Goal: Information Seeking & Learning: Compare options

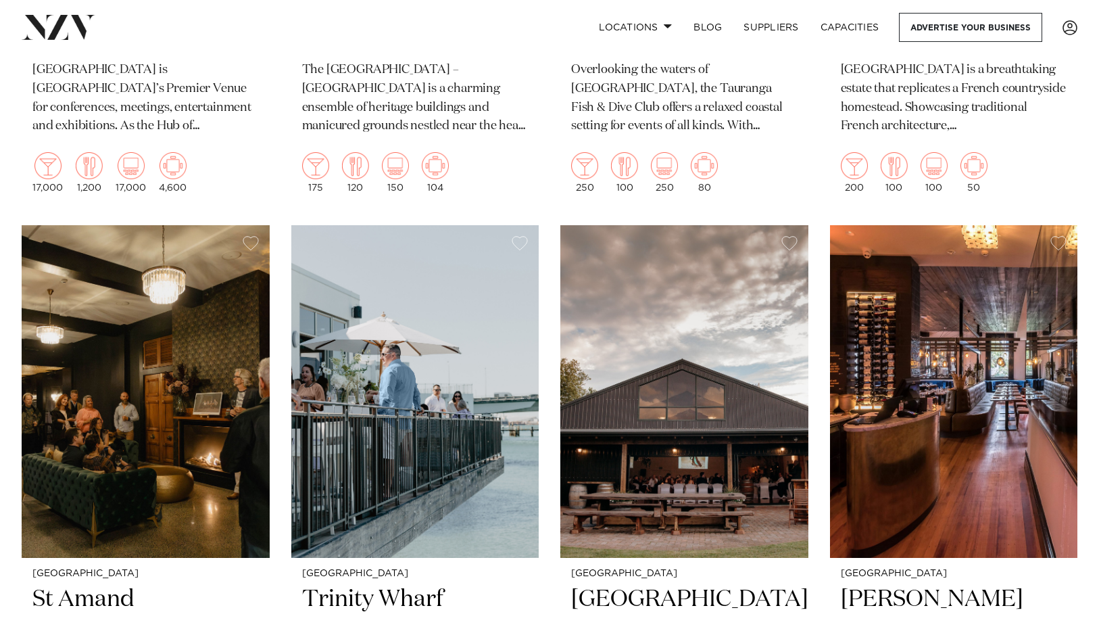
scroll to position [1000, 0]
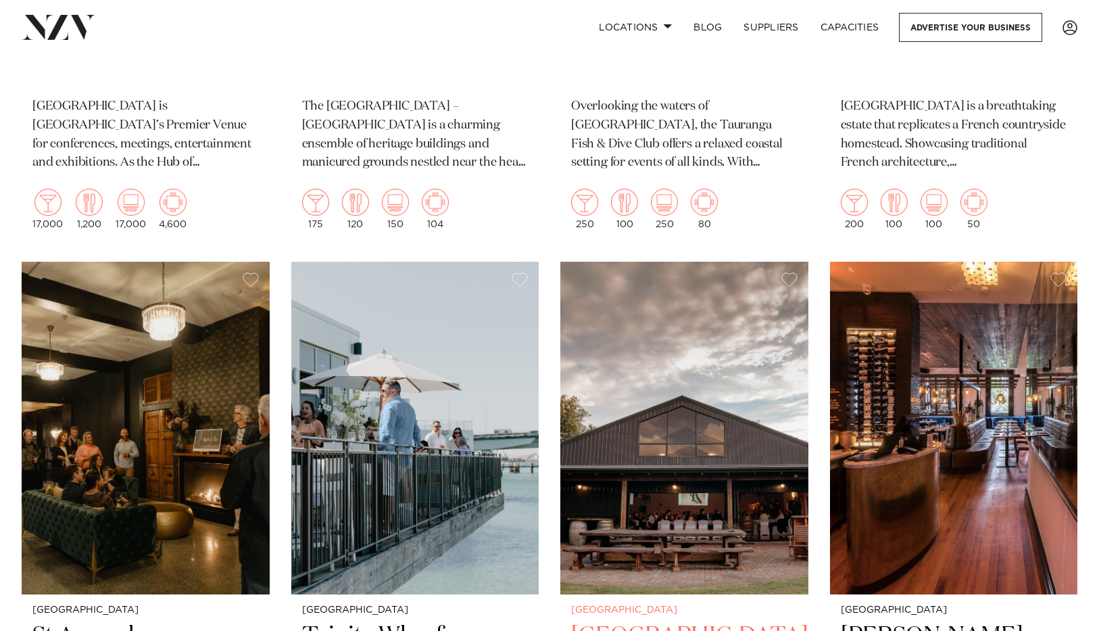
scroll to position [971, 0]
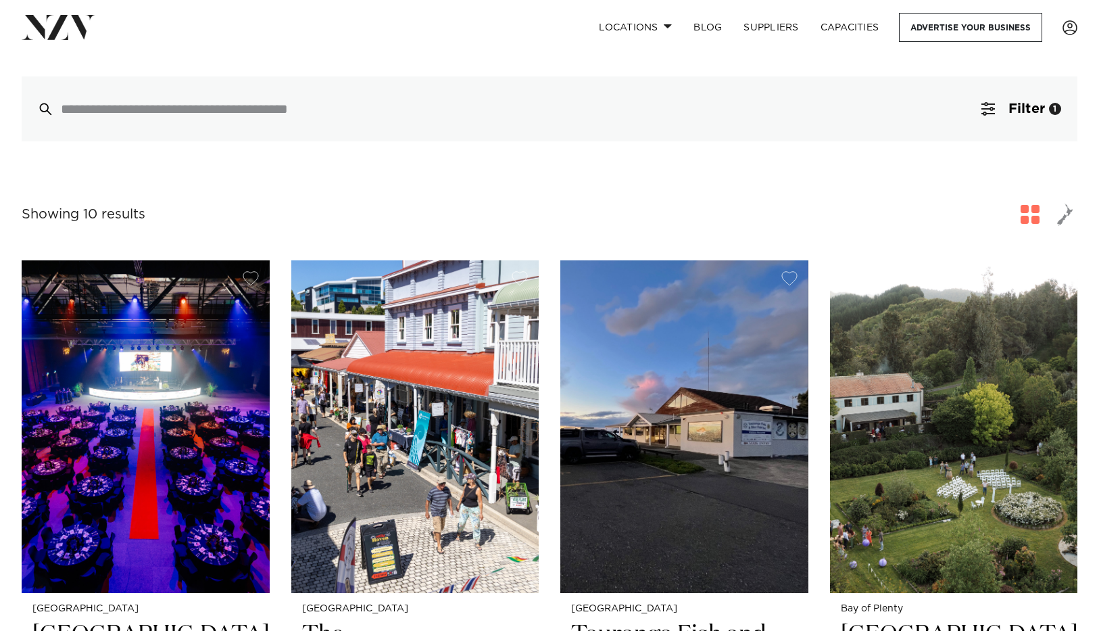
scroll to position [346, 0]
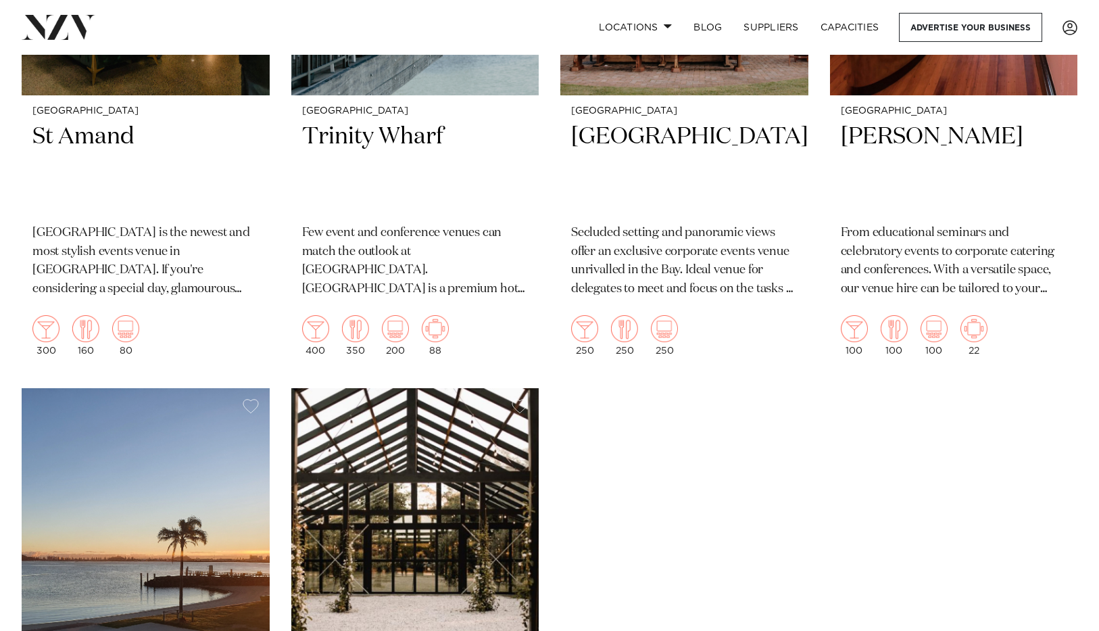
scroll to position [1639, 0]
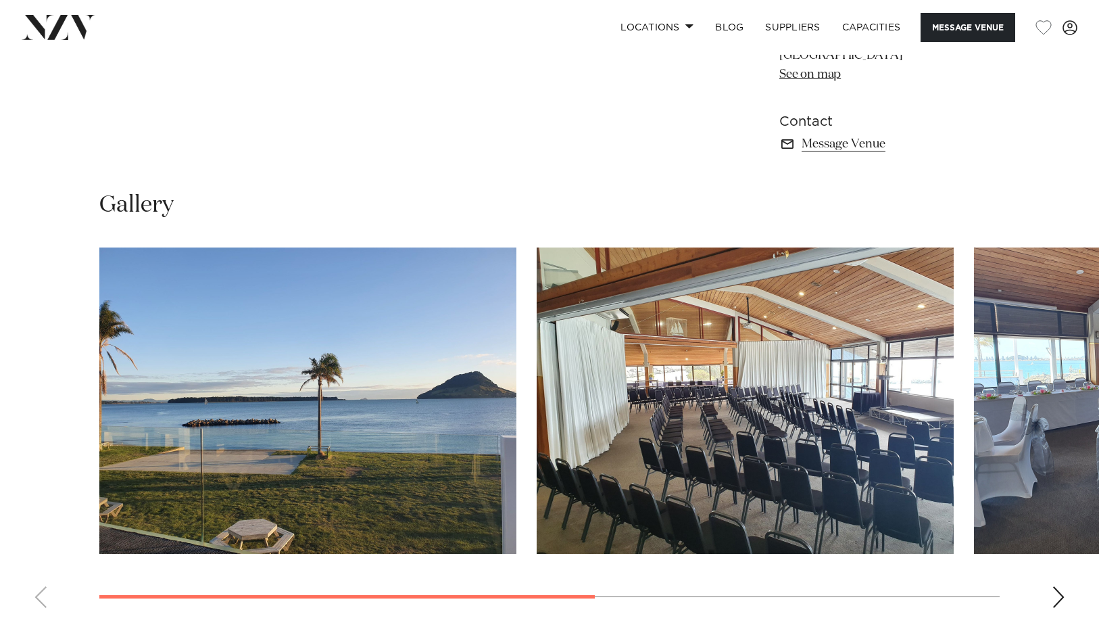
scroll to position [912, 0]
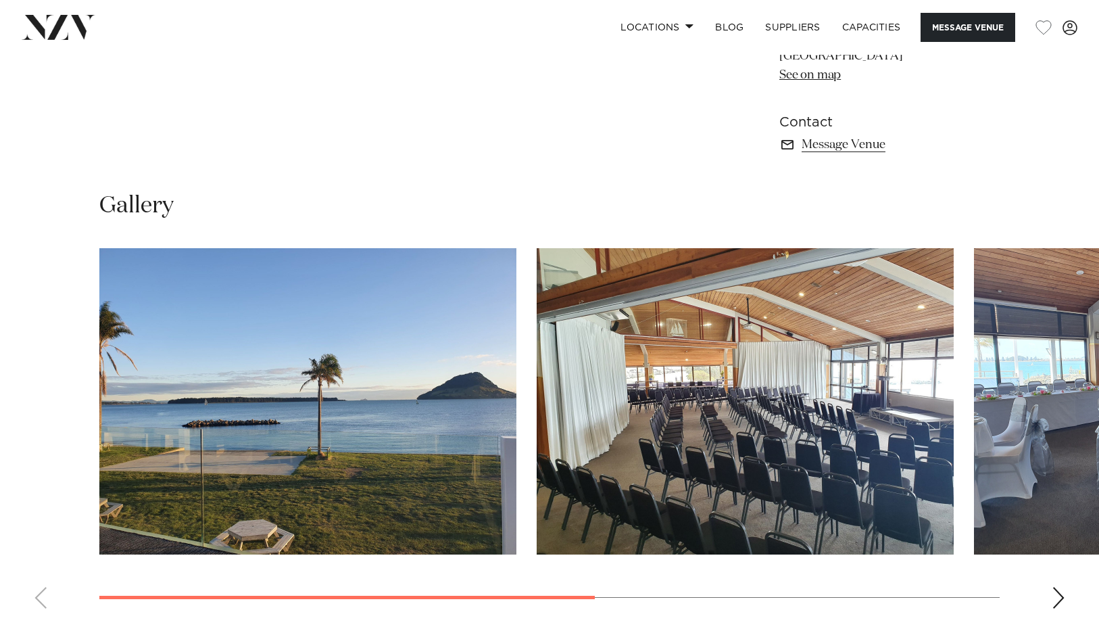
click at [1052, 587] on div "Next slide" at bounding box center [1059, 598] width 14 height 22
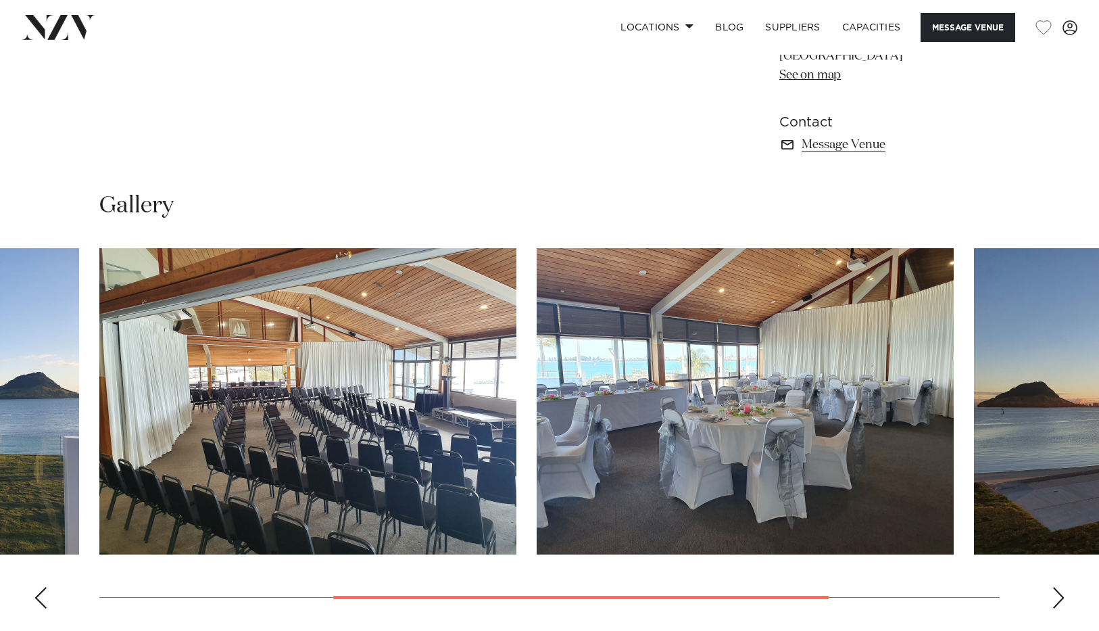
click at [1052, 587] on div "Next slide" at bounding box center [1059, 598] width 14 height 22
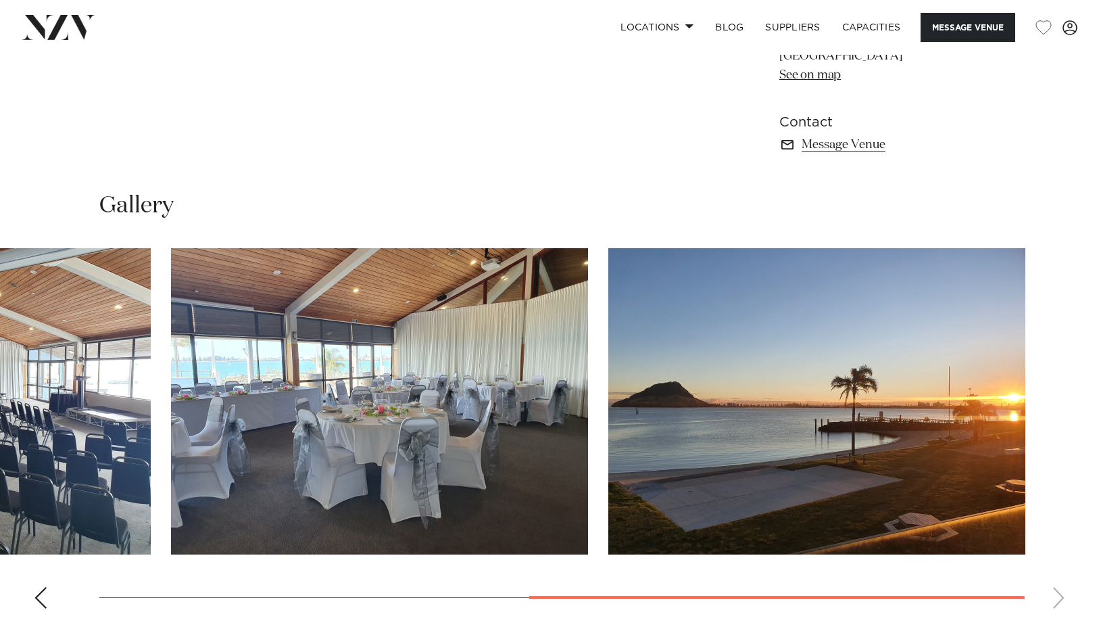
click at [1052, 473] on swiper-container at bounding box center [549, 433] width 1099 height 371
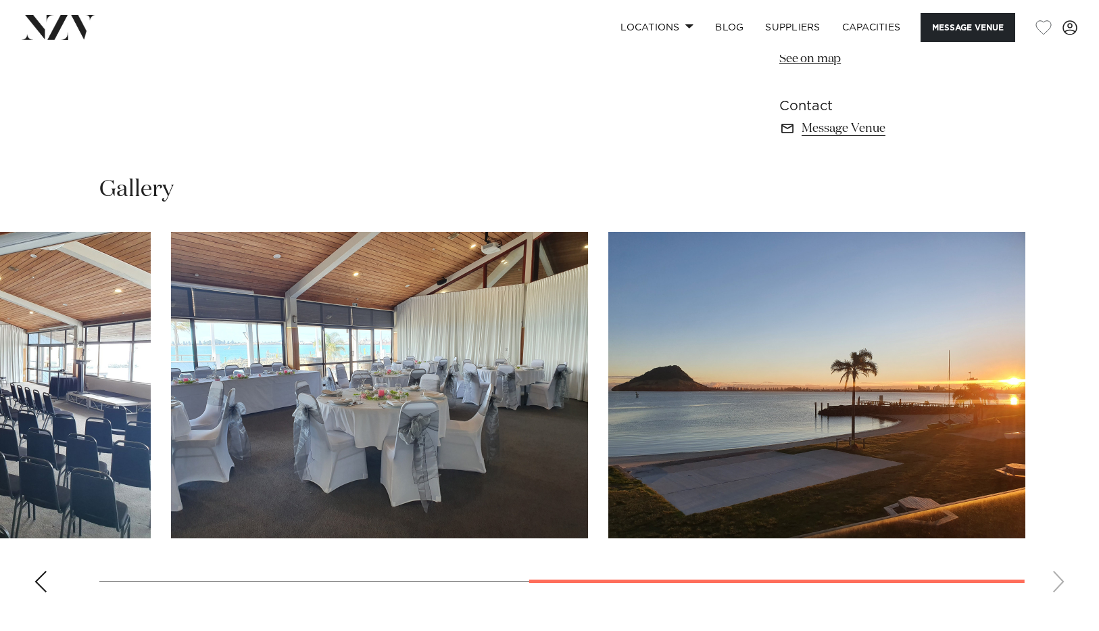
scroll to position [928, 0]
click at [41, 571] on div "Previous slide" at bounding box center [41, 582] width 14 height 22
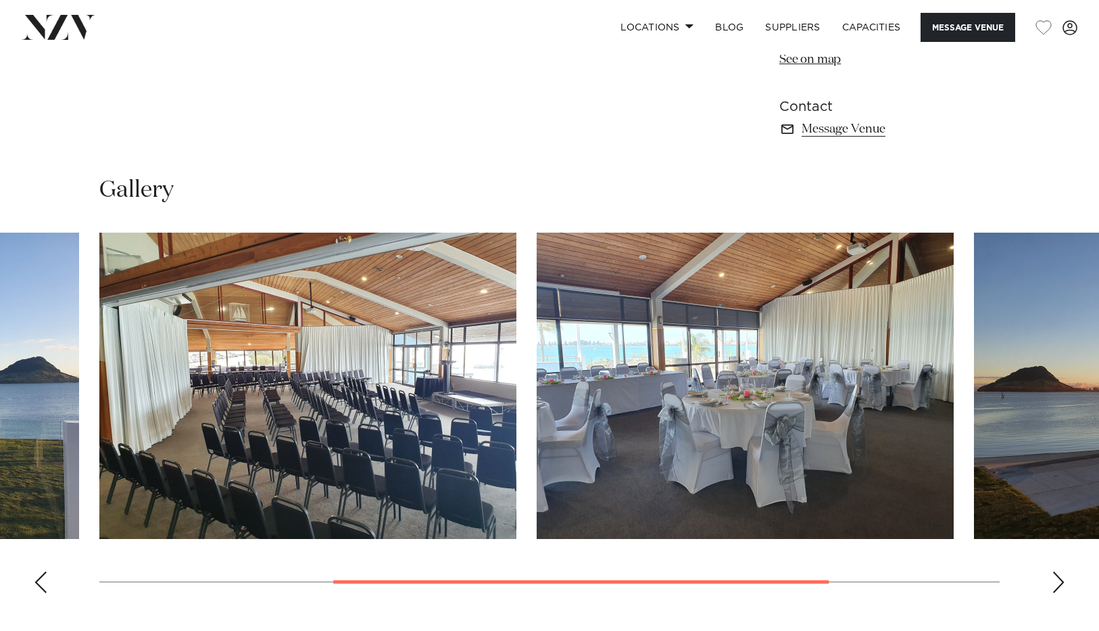
click at [41, 571] on div "Previous slide" at bounding box center [41, 582] width 14 height 22
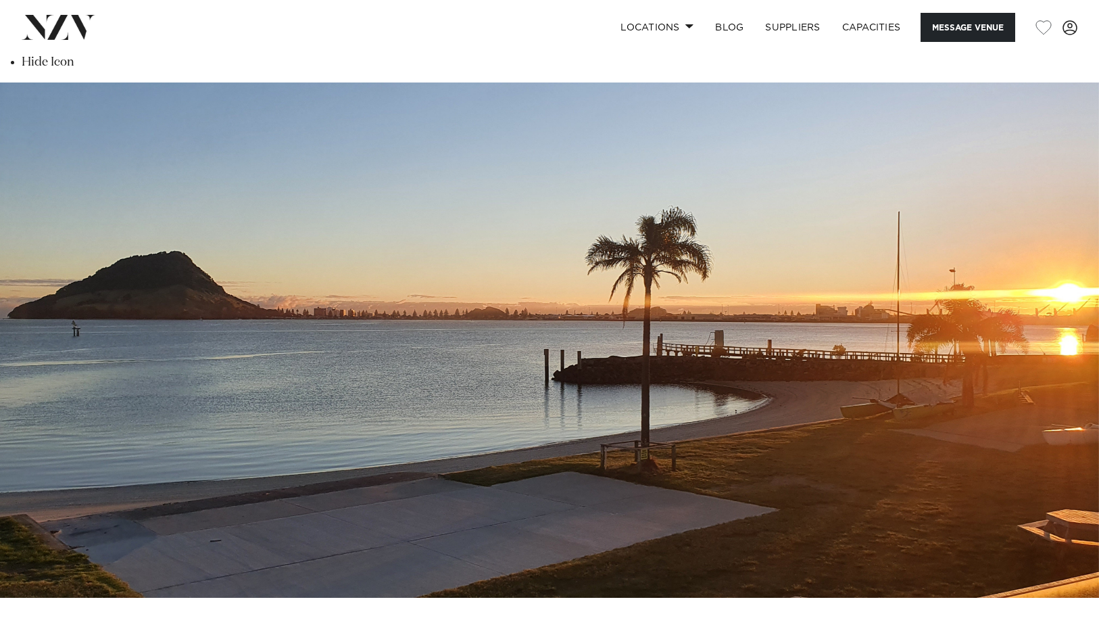
scroll to position [0, 0]
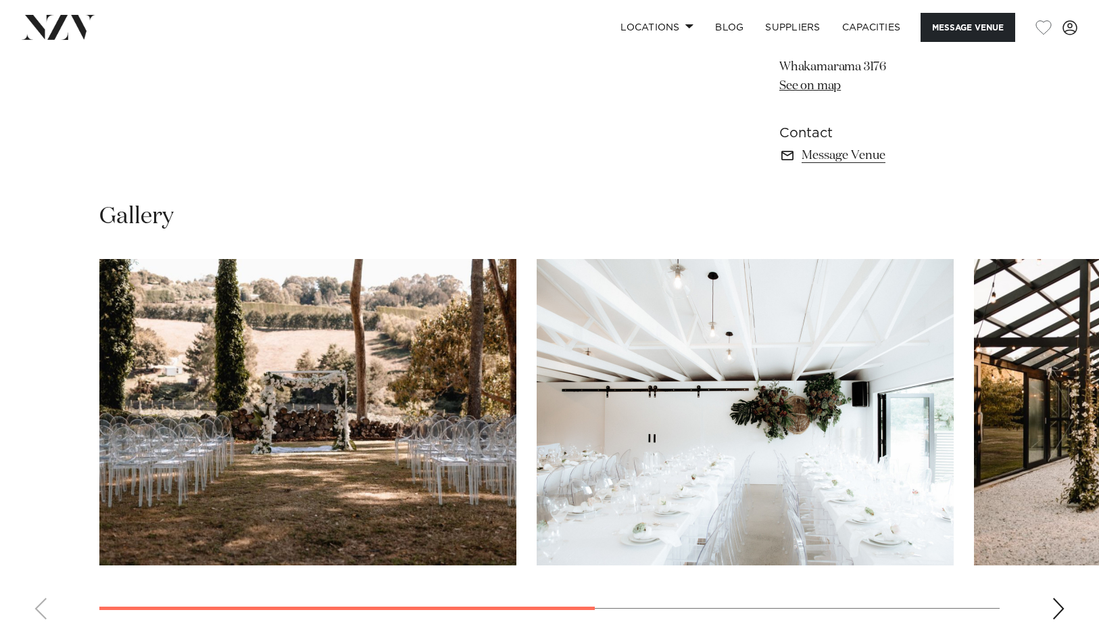
scroll to position [896, 0]
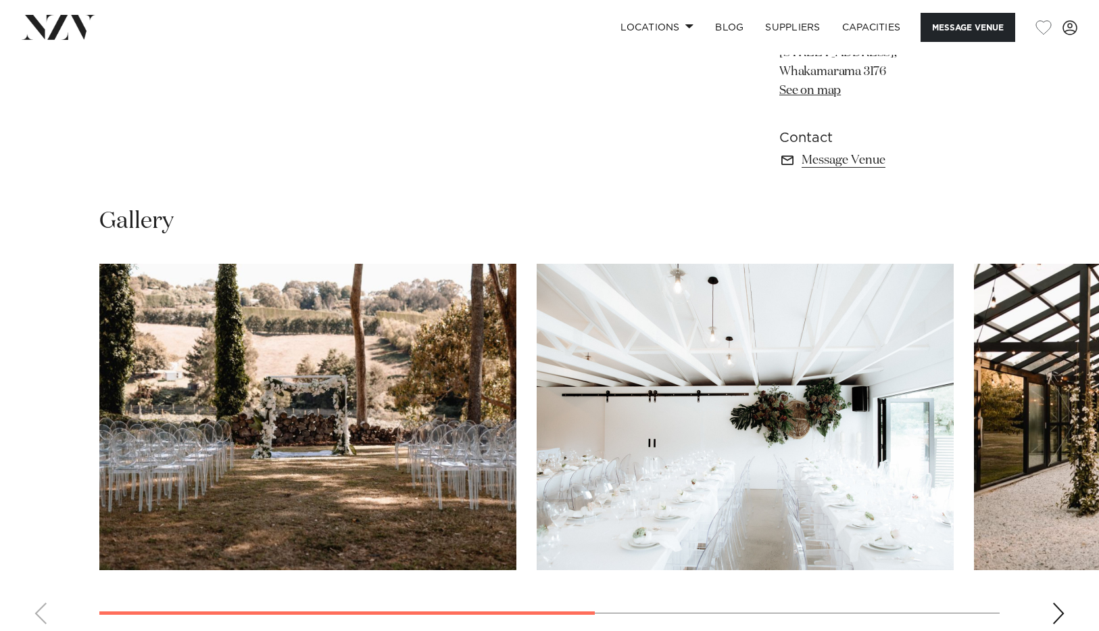
click at [1062, 602] on div "Next slide" at bounding box center [1059, 613] width 14 height 22
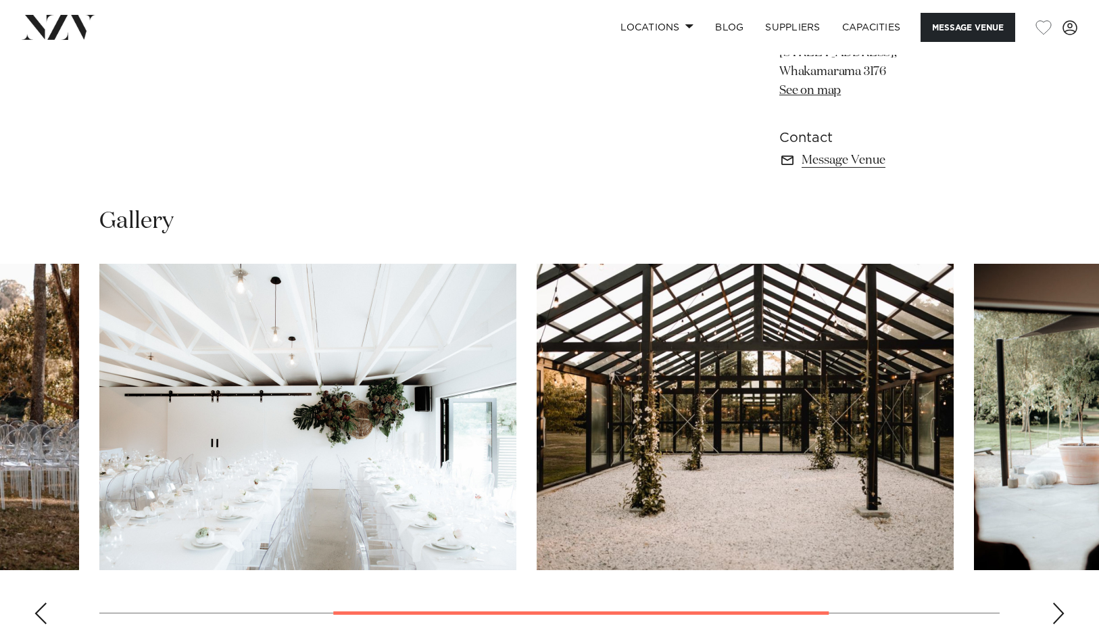
click at [1062, 602] on div "Next slide" at bounding box center [1059, 613] width 14 height 22
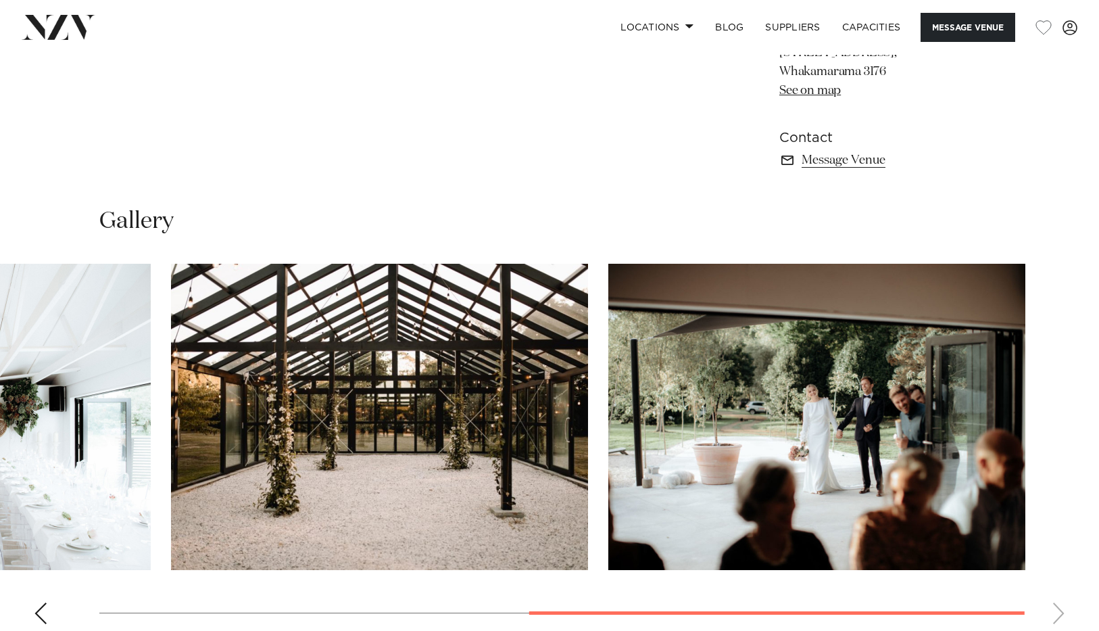
click at [1062, 497] on swiper-container at bounding box center [549, 449] width 1099 height 371
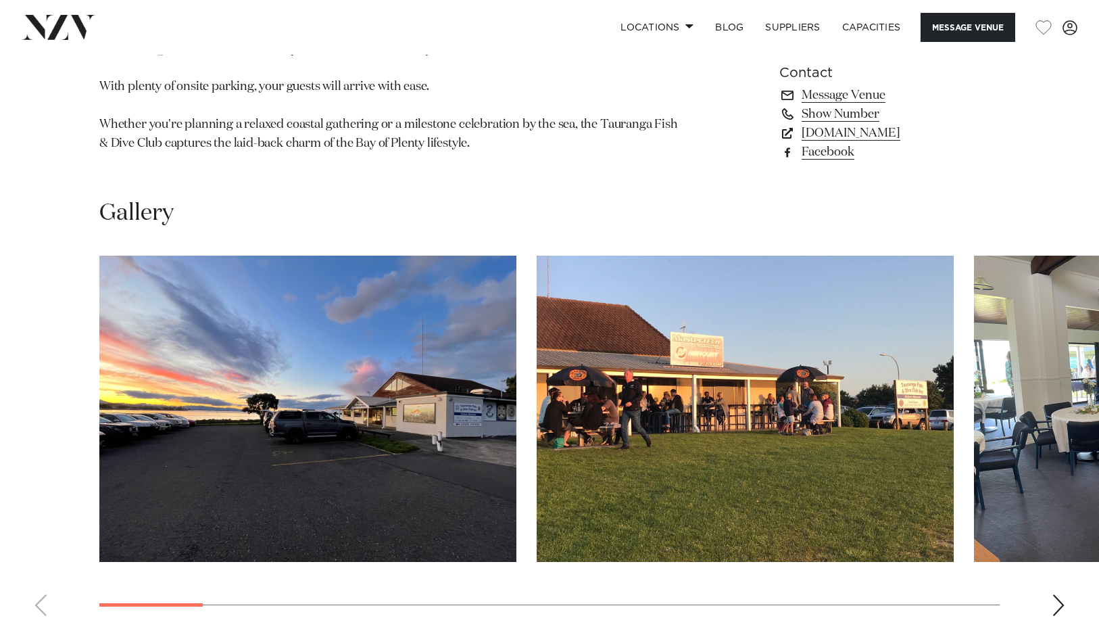
scroll to position [1104, 0]
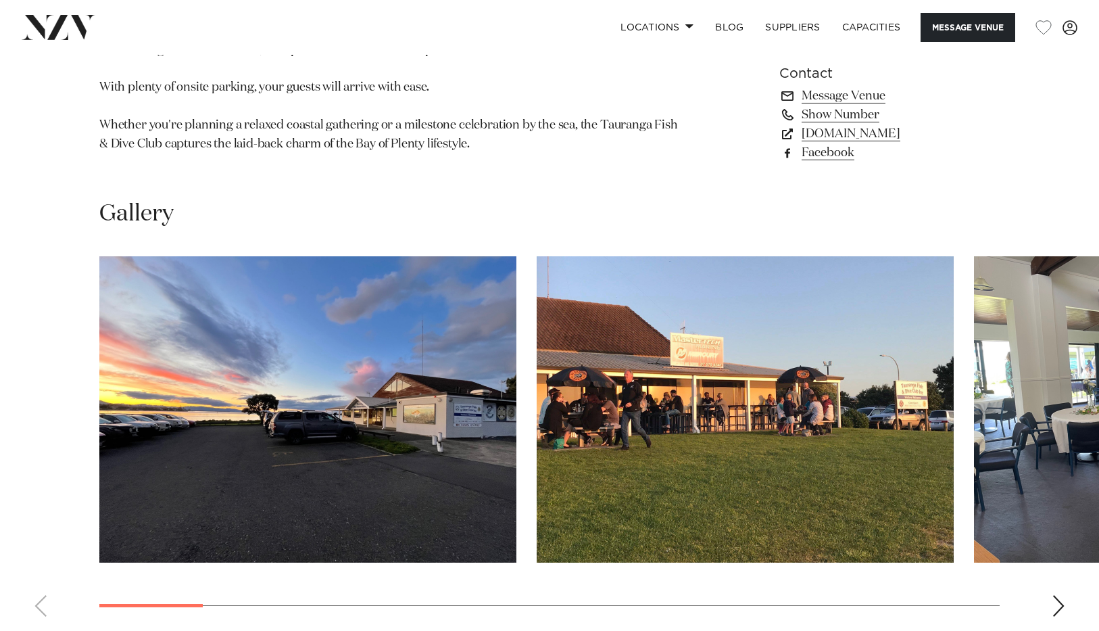
click at [1063, 595] on div "Next slide" at bounding box center [1059, 606] width 14 height 22
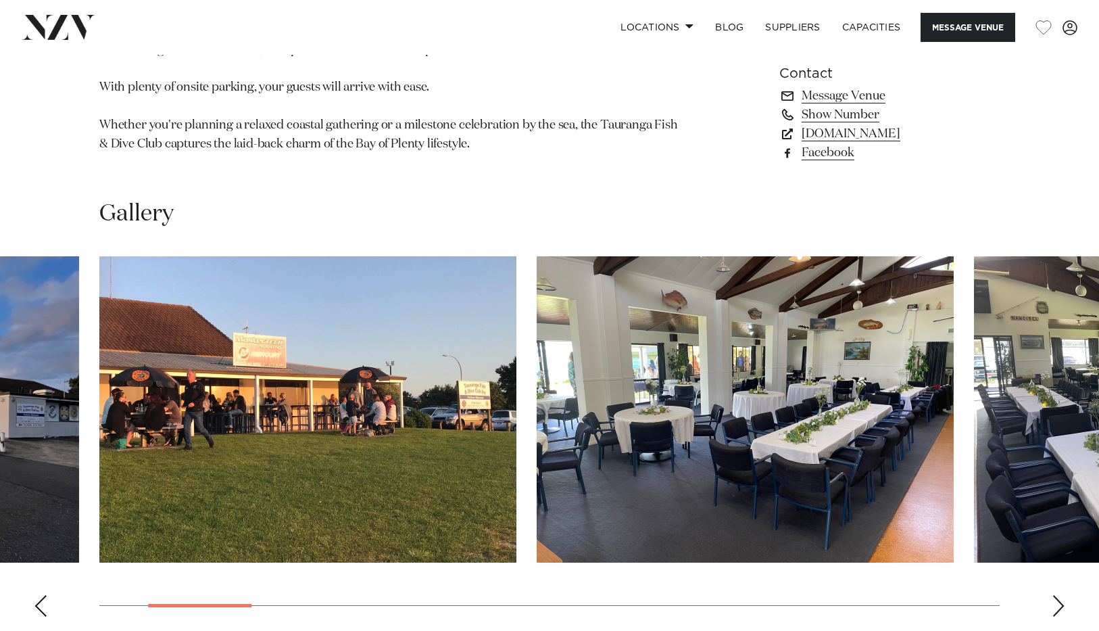
click at [1063, 595] on div "Next slide" at bounding box center [1059, 606] width 14 height 22
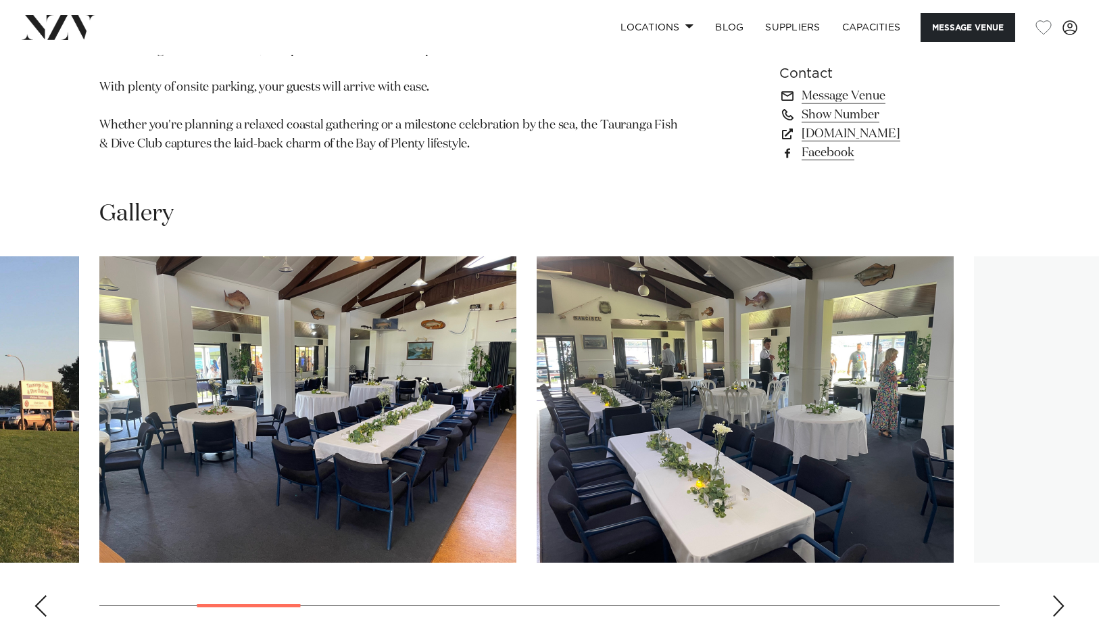
click at [1063, 595] on div "Next slide" at bounding box center [1059, 606] width 14 height 22
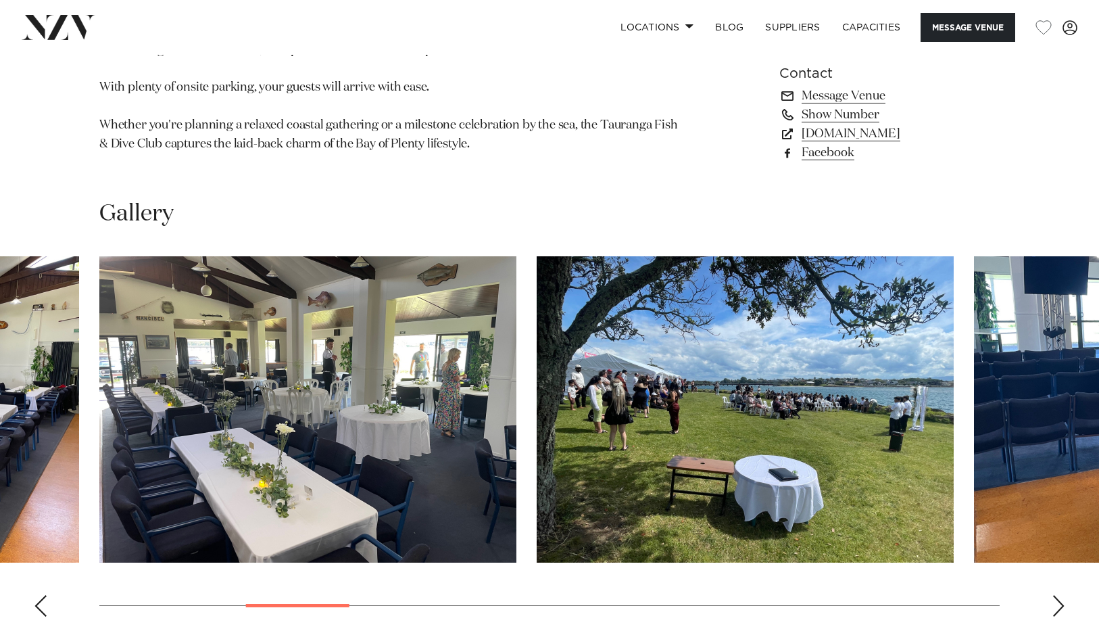
click at [1072, 471] on swiper-container at bounding box center [549, 441] width 1099 height 371
click at [1065, 469] on swiper-container at bounding box center [549, 441] width 1099 height 371
click at [1062, 595] on div "Next slide" at bounding box center [1059, 606] width 14 height 22
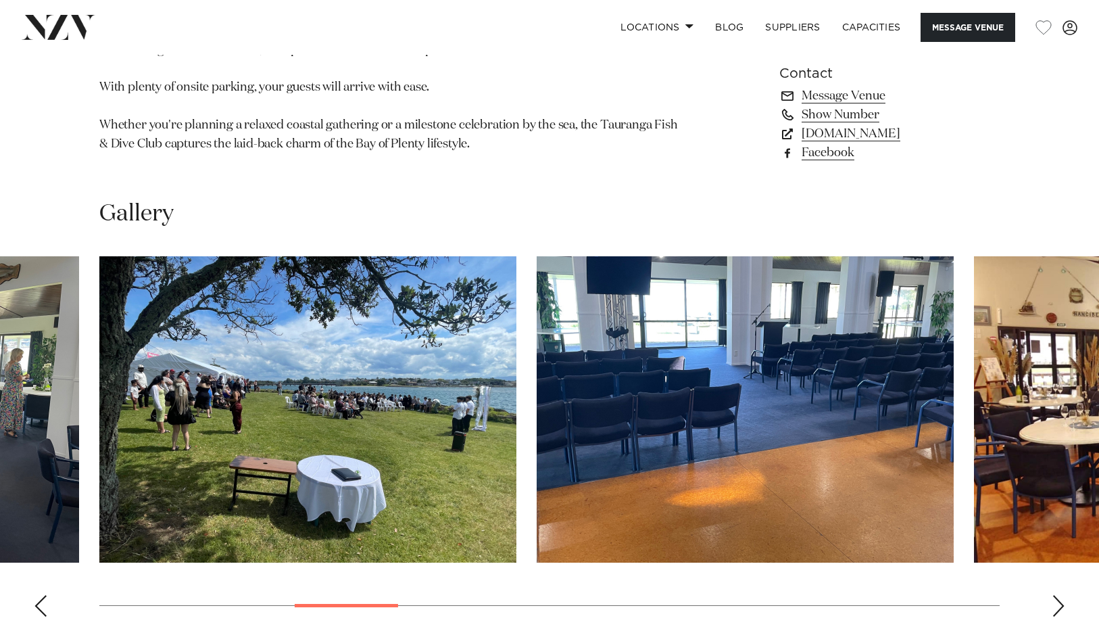
click at [1062, 595] on div "Next slide" at bounding box center [1059, 606] width 14 height 22
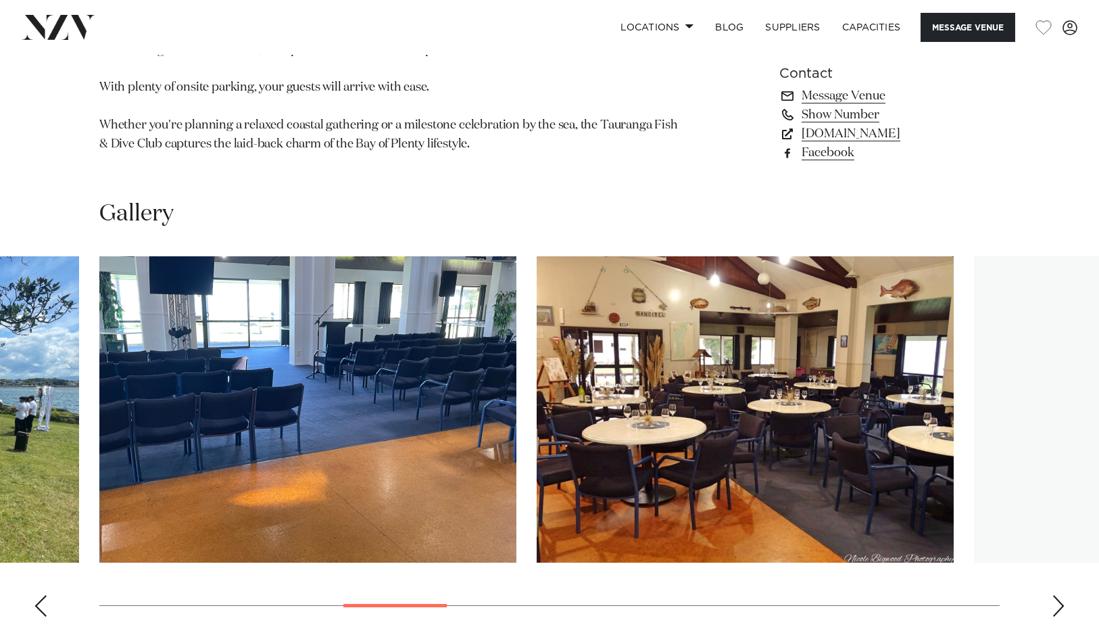
click at [1062, 595] on div "Next slide" at bounding box center [1059, 606] width 14 height 22
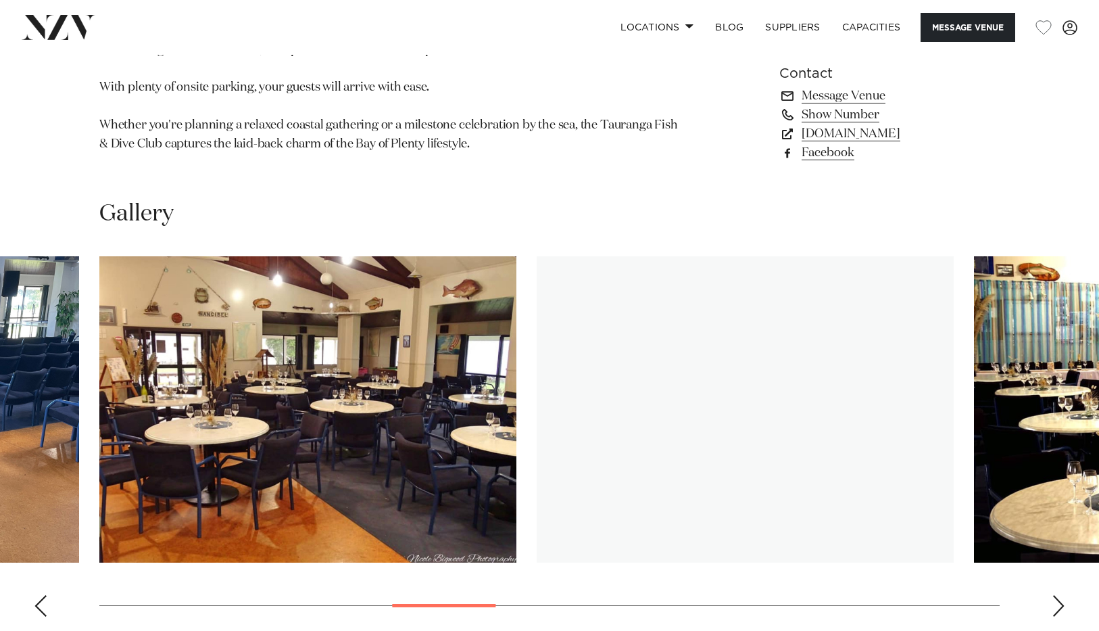
click at [1062, 595] on div "Next slide" at bounding box center [1059, 606] width 14 height 22
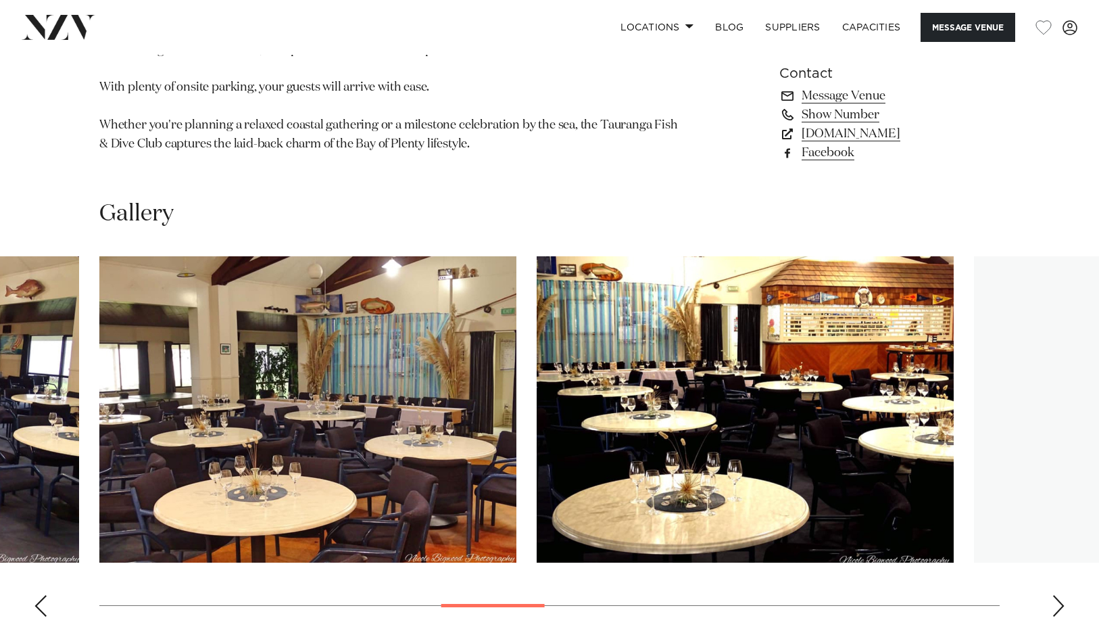
click at [1062, 595] on div "Next slide" at bounding box center [1059, 606] width 14 height 22
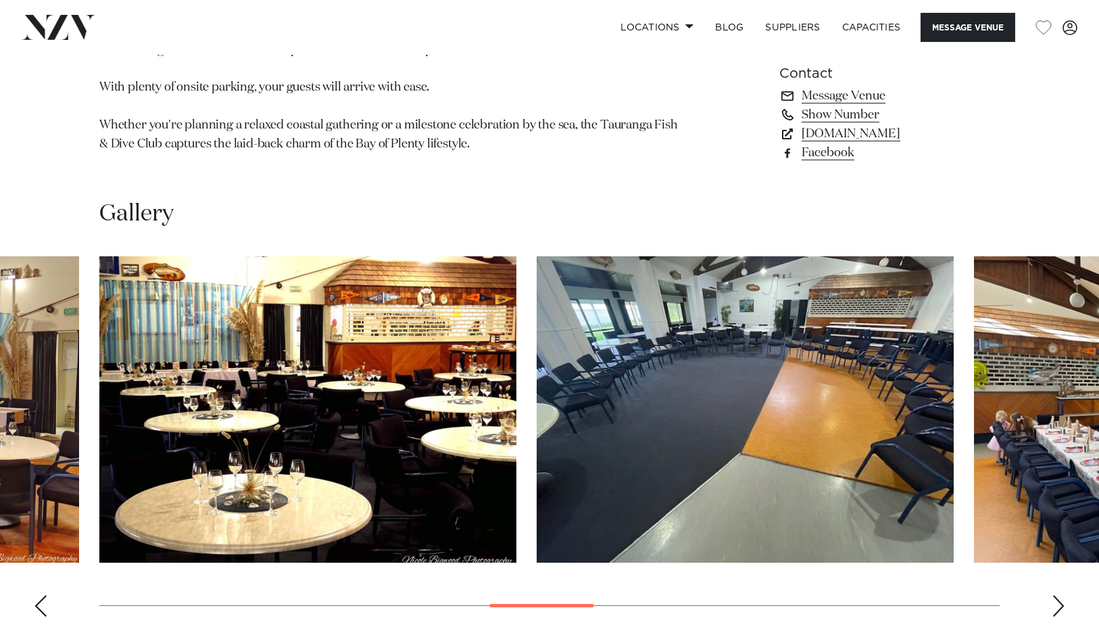
click at [1062, 595] on div "Next slide" at bounding box center [1059, 606] width 14 height 22
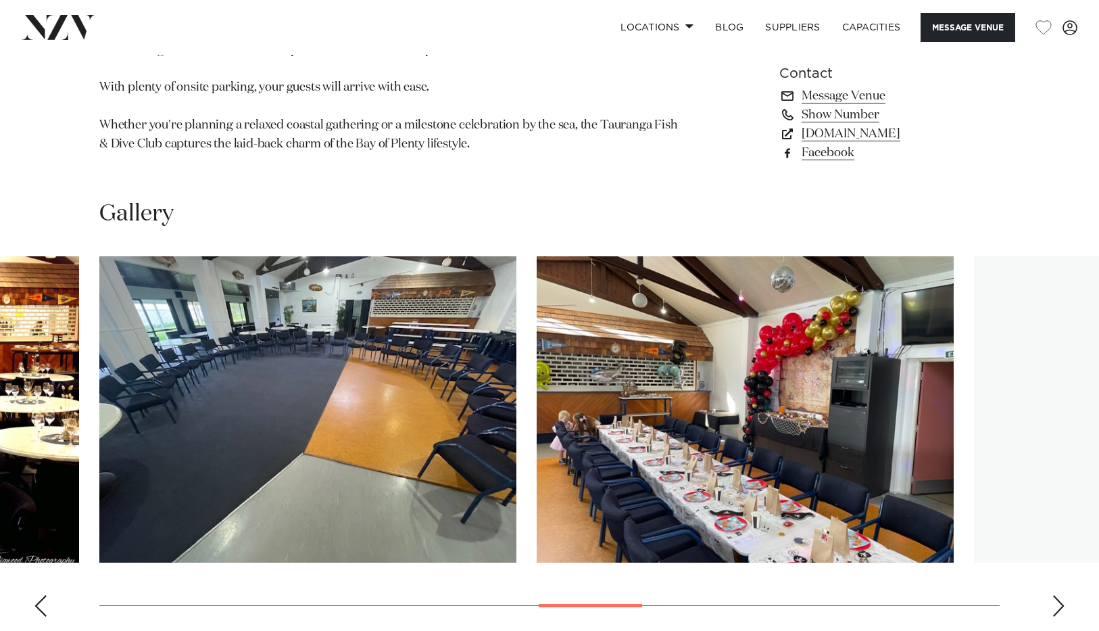
click at [1062, 595] on div "Next slide" at bounding box center [1059, 606] width 14 height 22
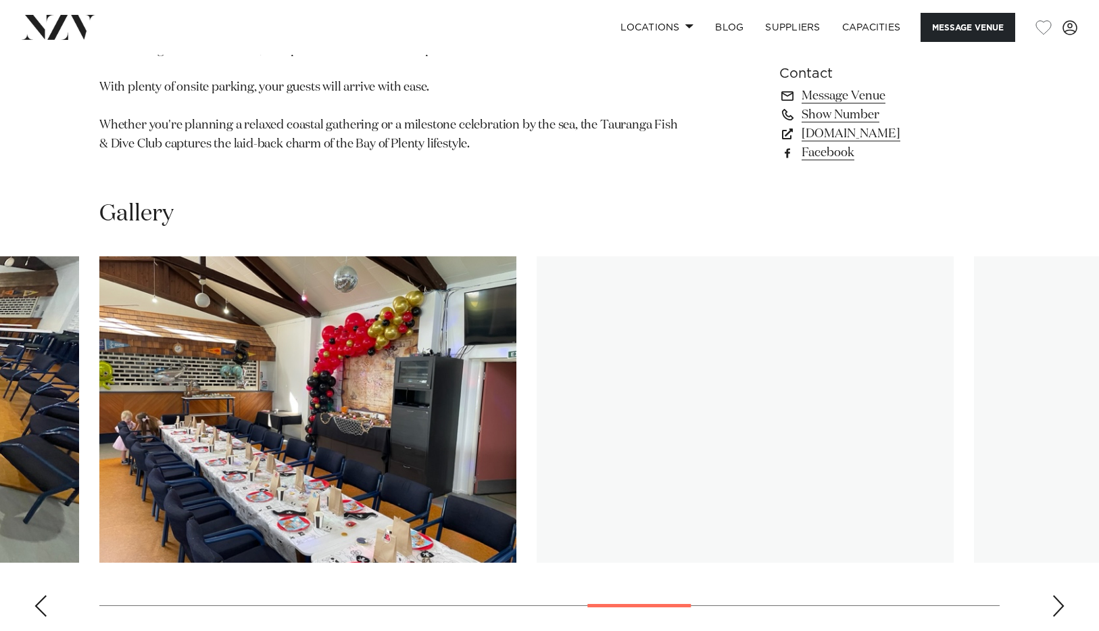
click at [1062, 595] on div "Next slide" at bounding box center [1059, 606] width 14 height 22
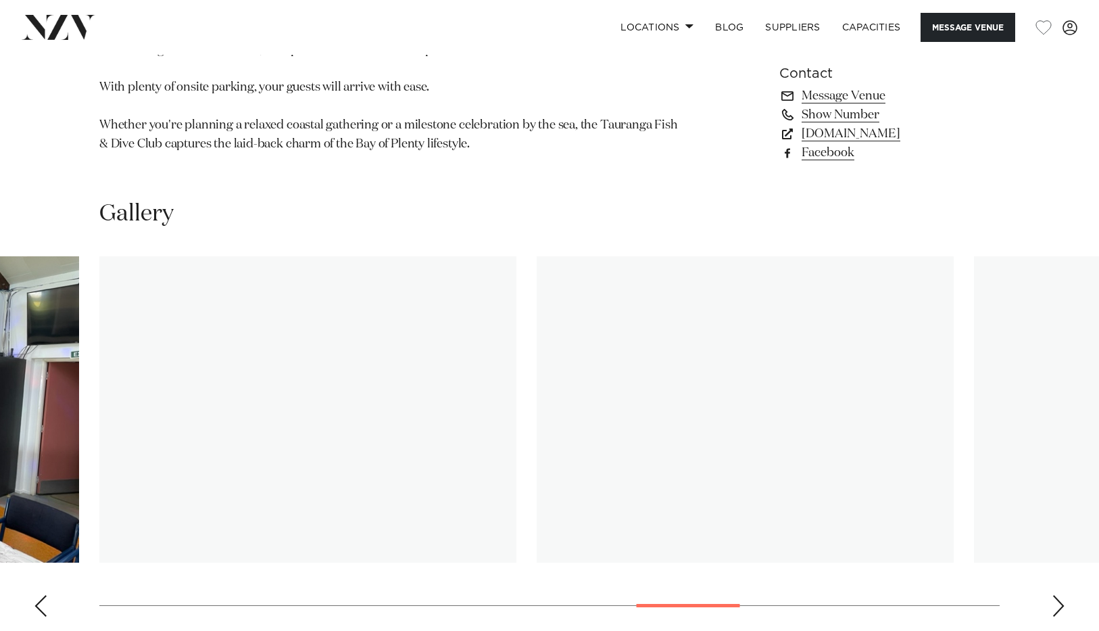
click at [1062, 595] on div "Next slide" at bounding box center [1059, 606] width 14 height 22
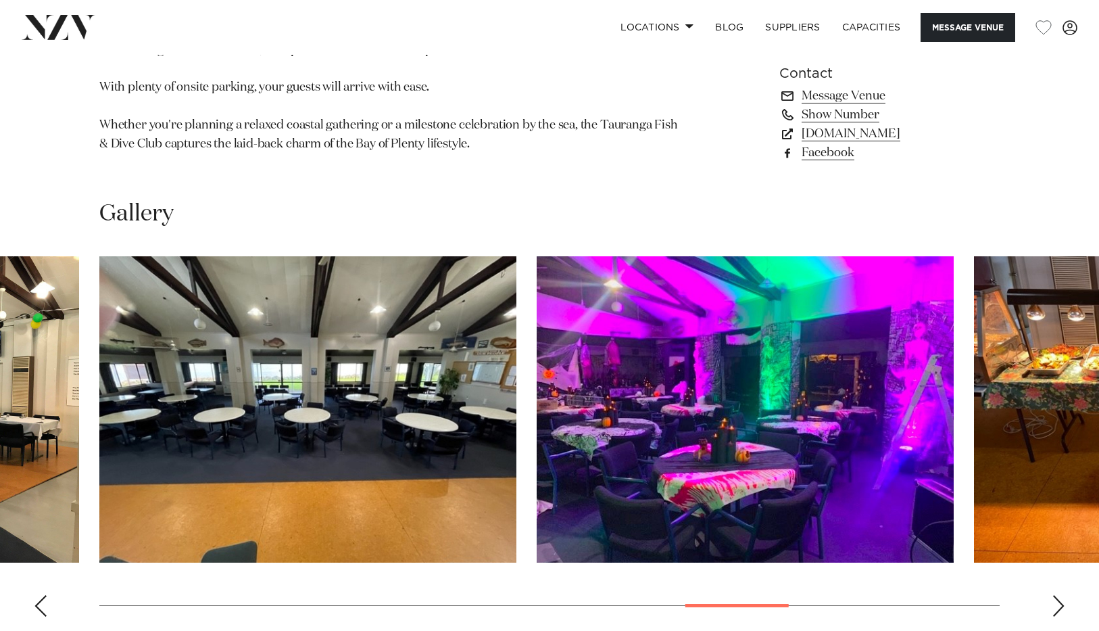
click at [1062, 595] on div "Next slide" at bounding box center [1059, 606] width 14 height 22
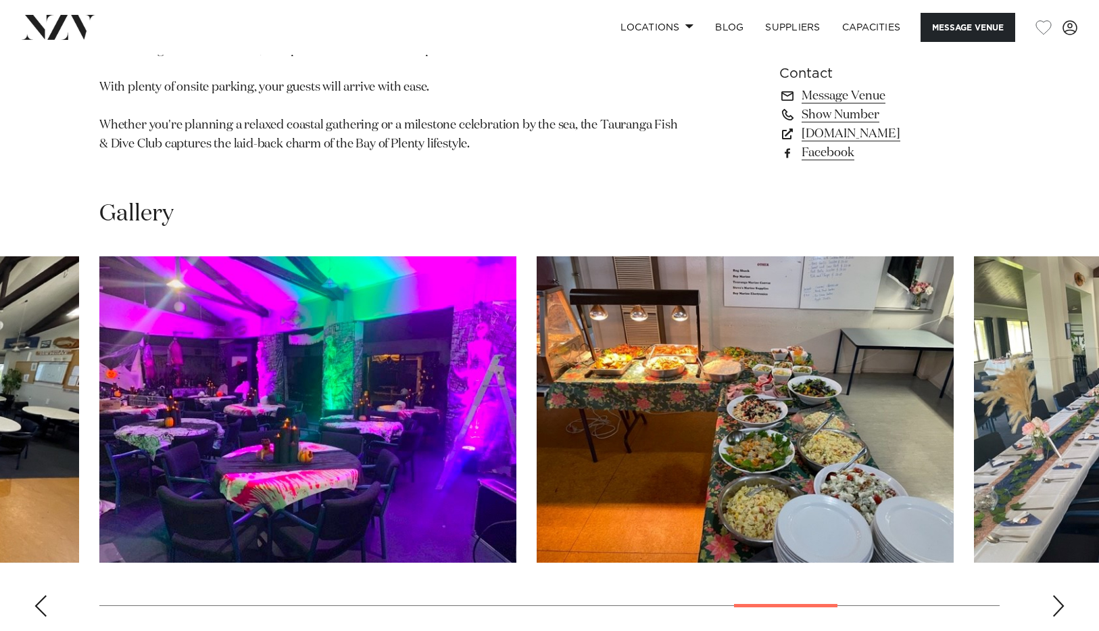
click at [1062, 595] on div "Next slide" at bounding box center [1059, 606] width 14 height 22
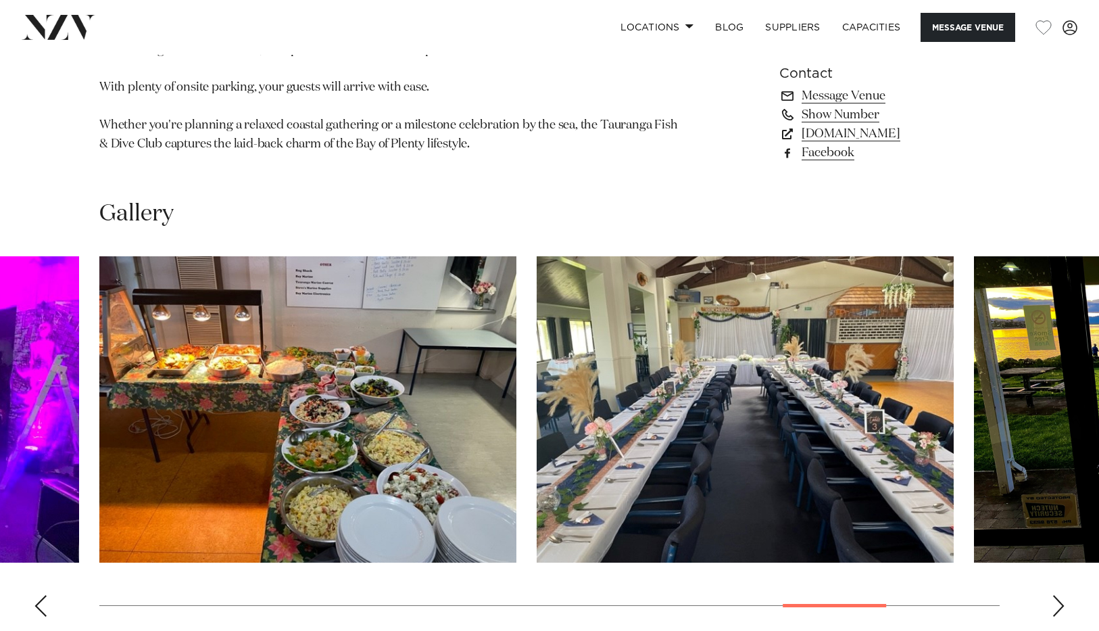
click at [1062, 595] on div "Next slide" at bounding box center [1059, 606] width 14 height 22
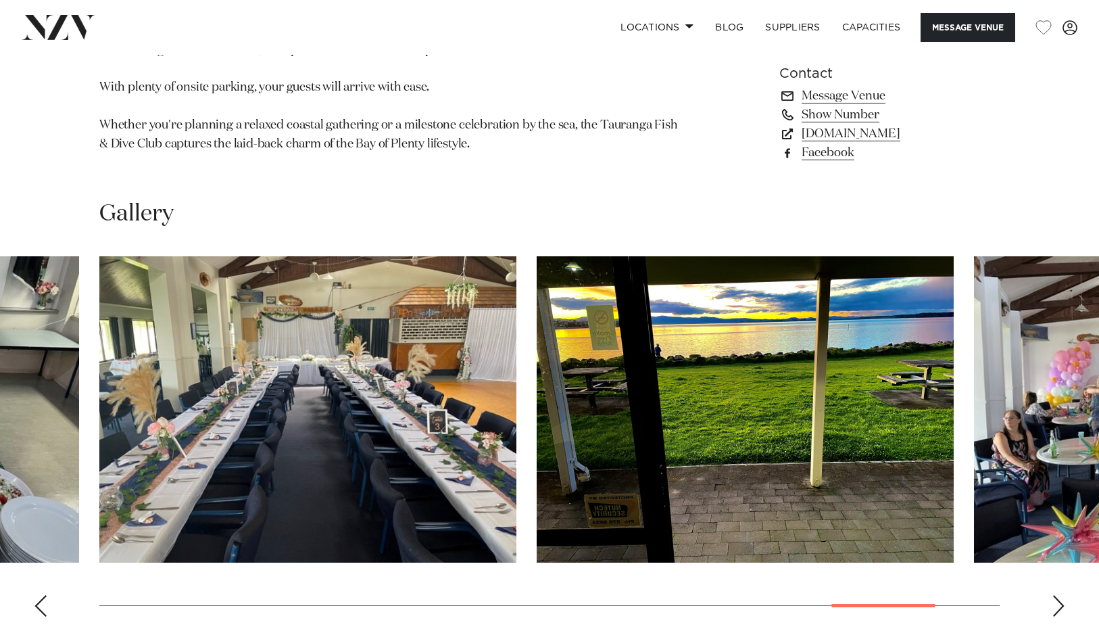
click at [1062, 595] on div "Next slide" at bounding box center [1059, 606] width 14 height 22
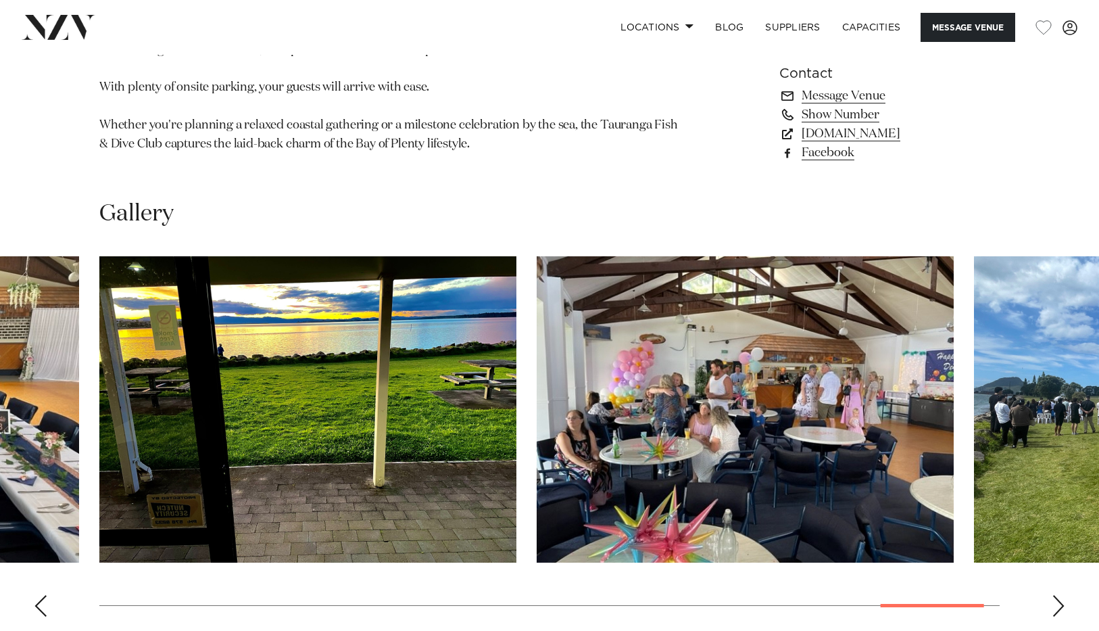
click at [1062, 595] on div "Next slide" at bounding box center [1059, 606] width 14 height 22
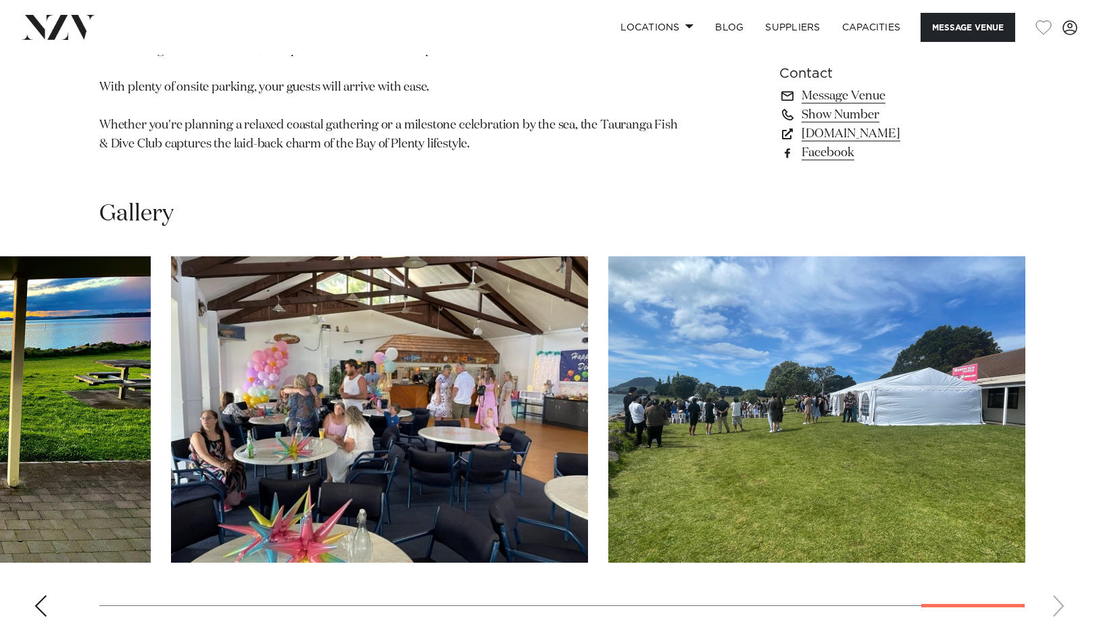
click at [1062, 469] on swiper-container at bounding box center [549, 441] width 1099 height 371
click at [846, 425] on swiper-container at bounding box center [549, 441] width 1099 height 371
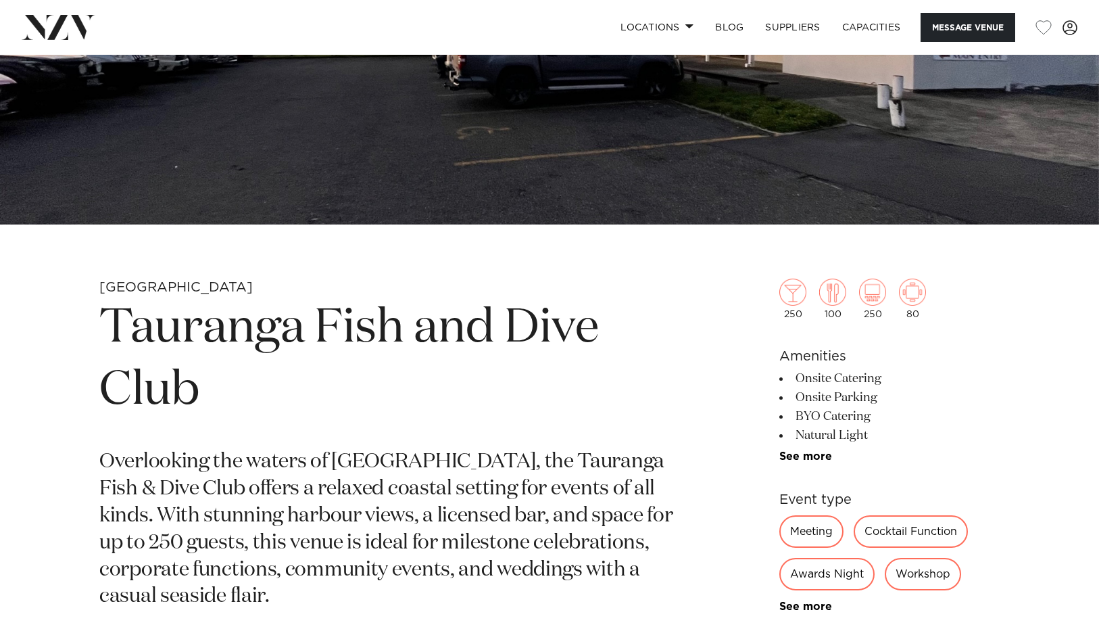
scroll to position [332, 0]
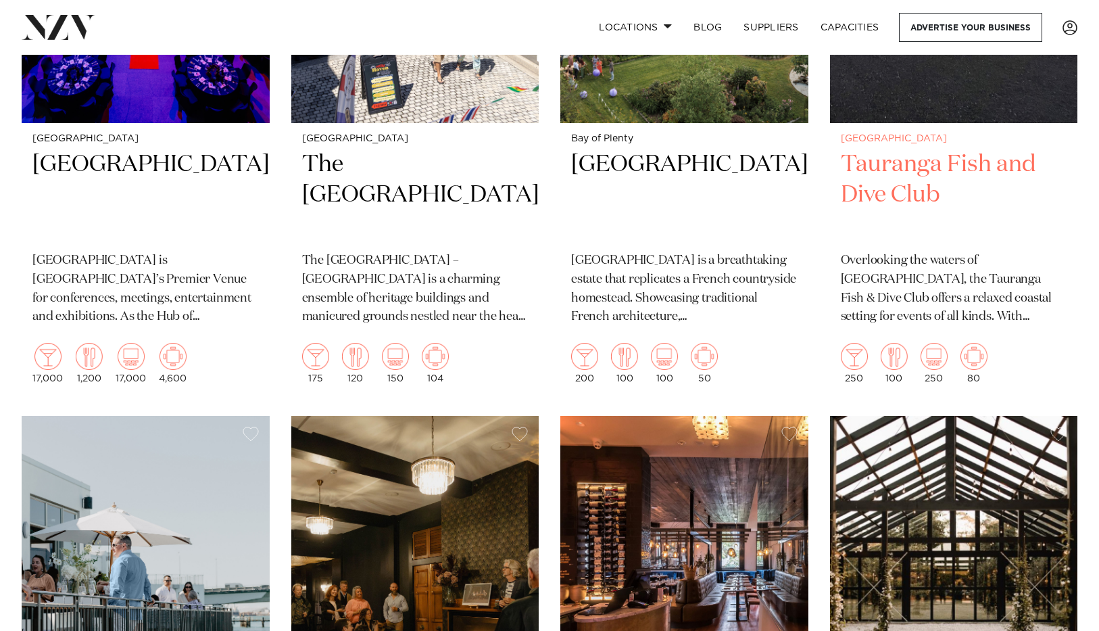
scroll to position [818, 0]
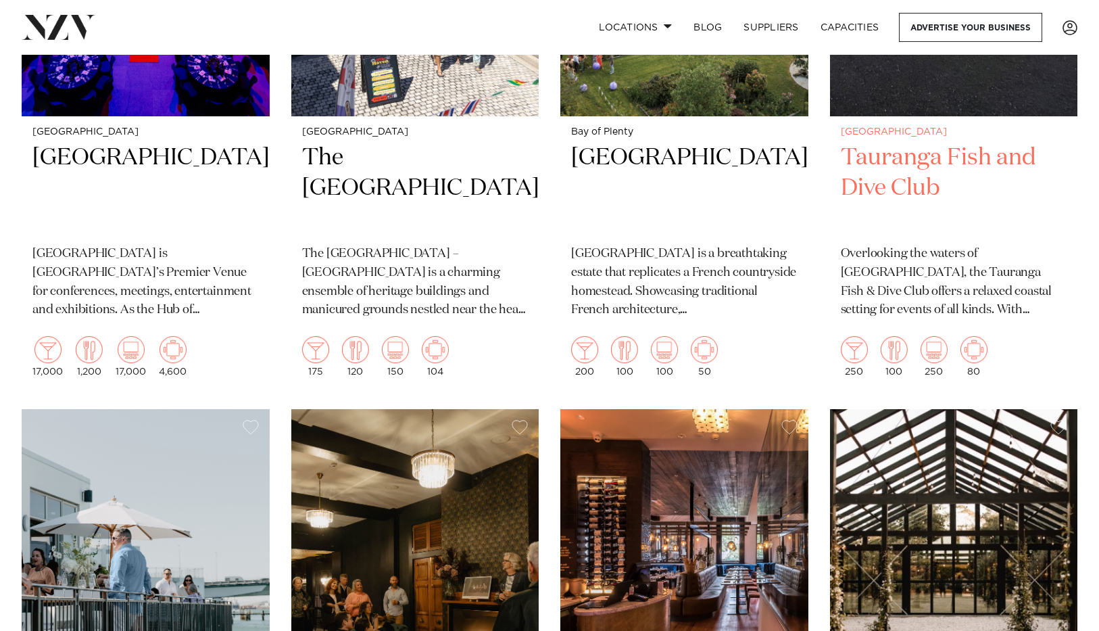
scroll to position [850, 0]
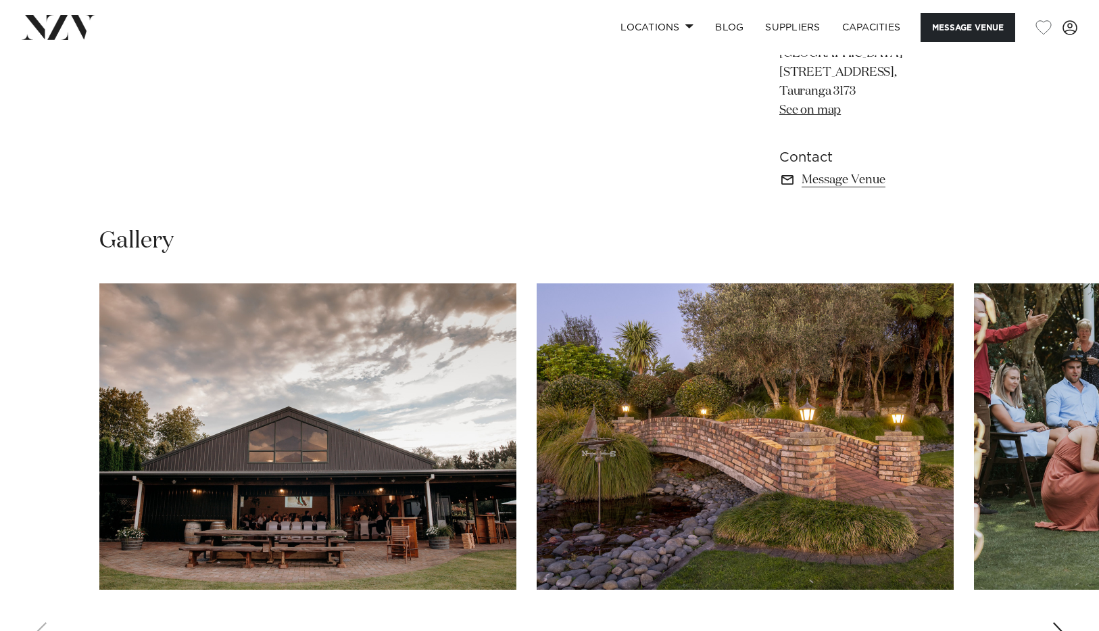
scroll to position [866, 0]
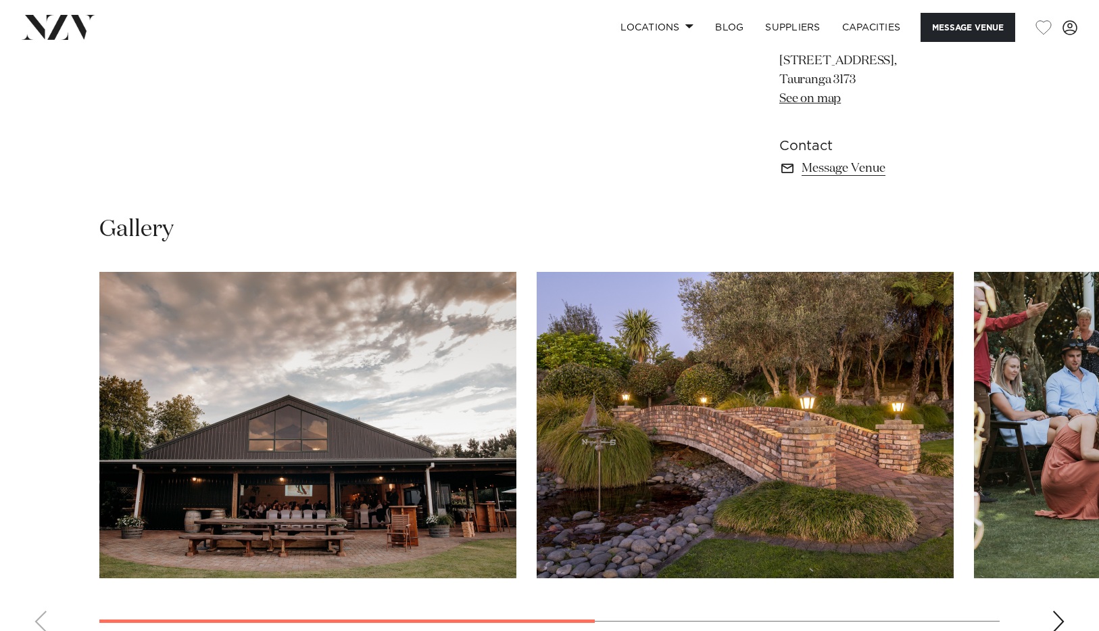
click at [1056, 610] on div "Next slide" at bounding box center [1059, 621] width 14 height 22
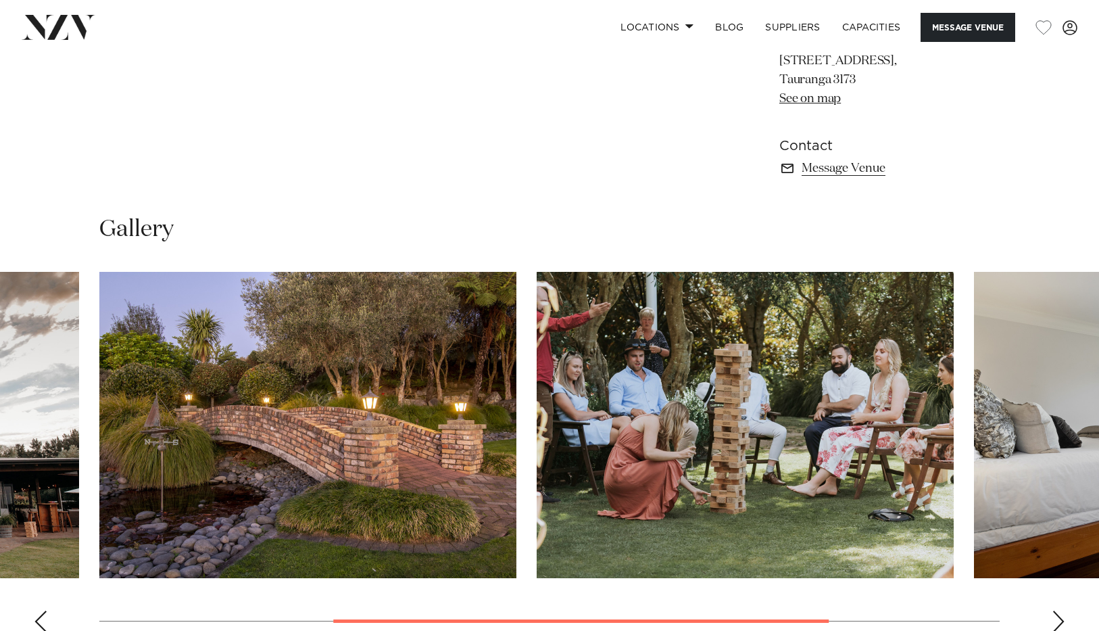
click at [1056, 610] on div "Next slide" at bounding box center [1059, 621] width 14 height 22
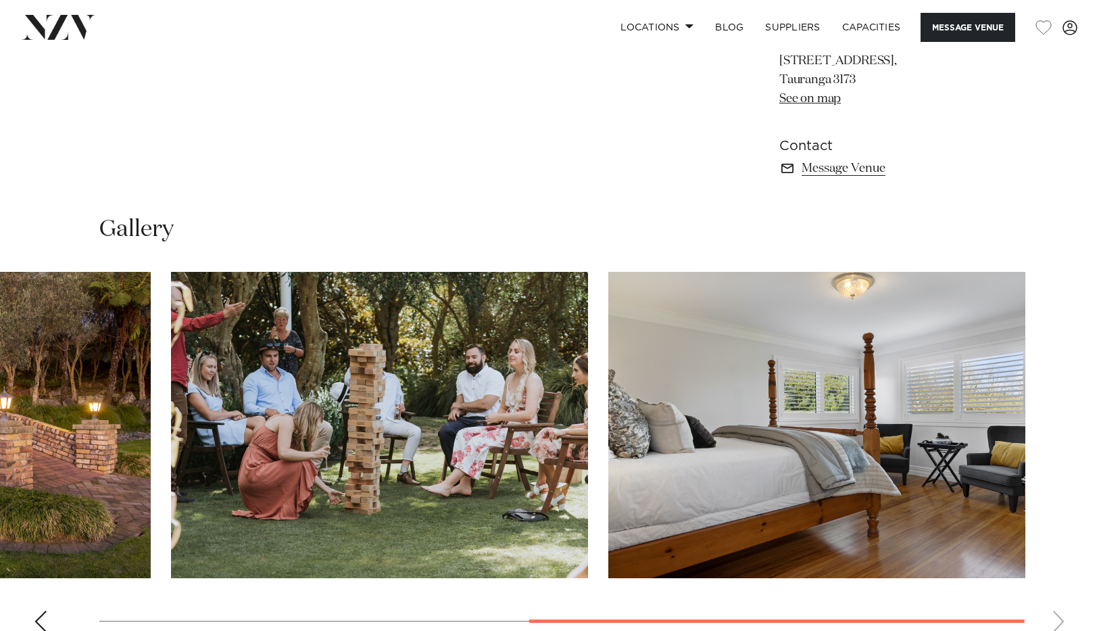
click at [1056, 499] on swiper-container at bounding box center [549, 457] width 1099 height 371
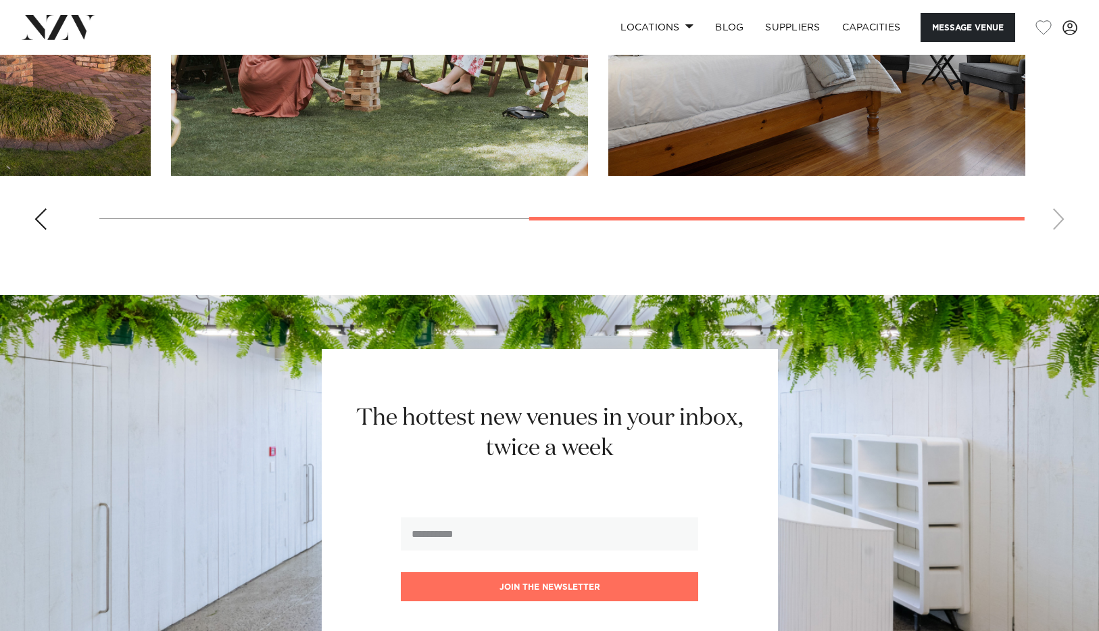
scroll to position [1241, 0]
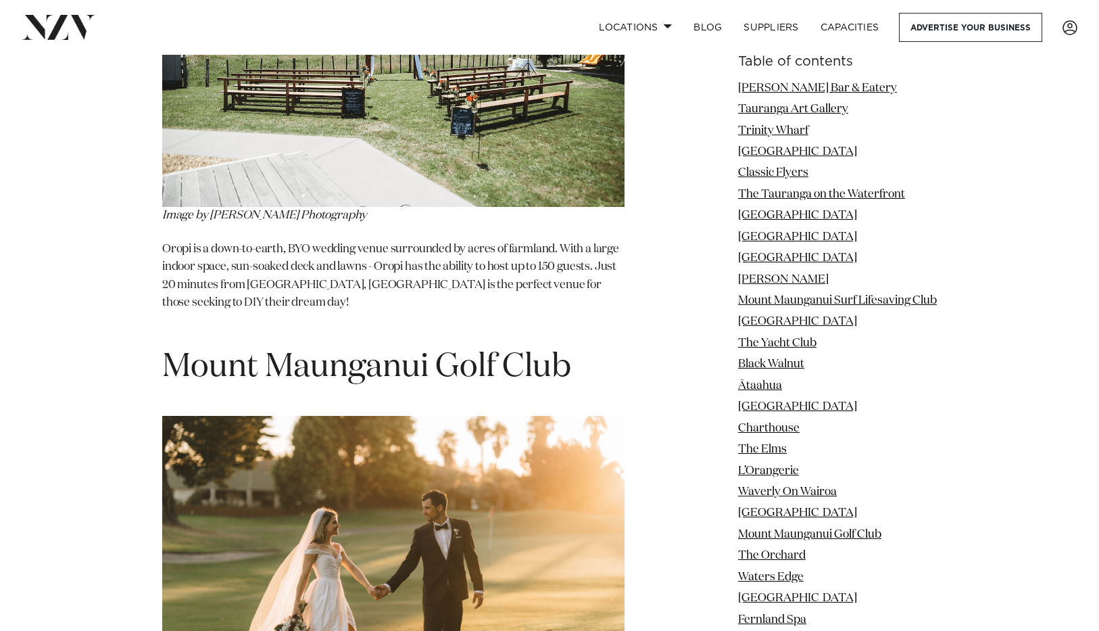
scroll to position [12461, 0]
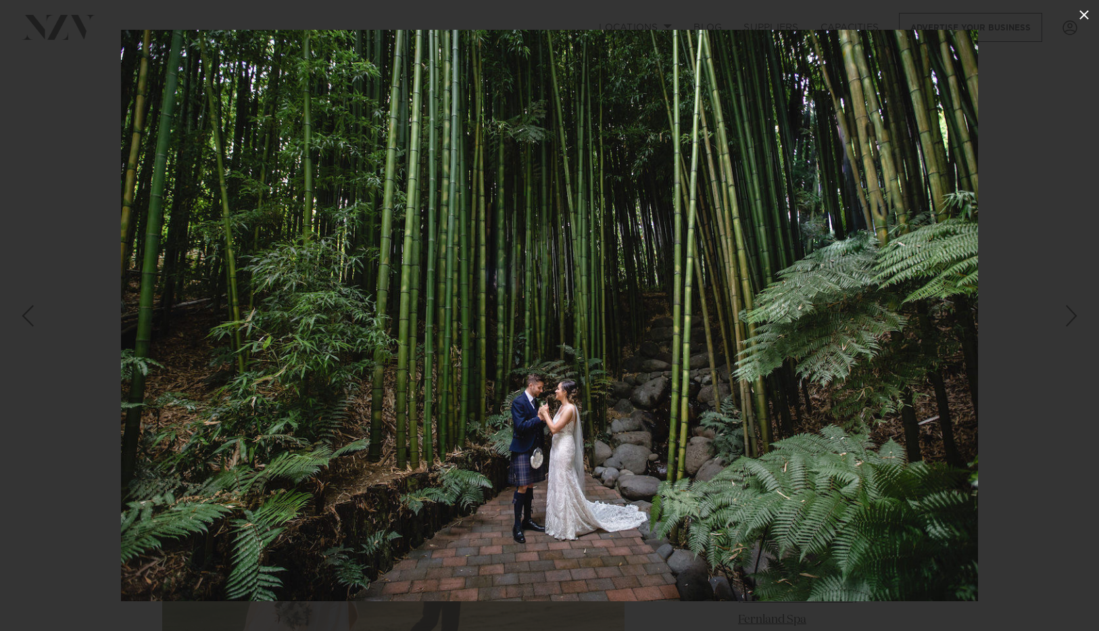
click at [1086, 21] on icon at bounding box center [1084, 15] width 16 height 16
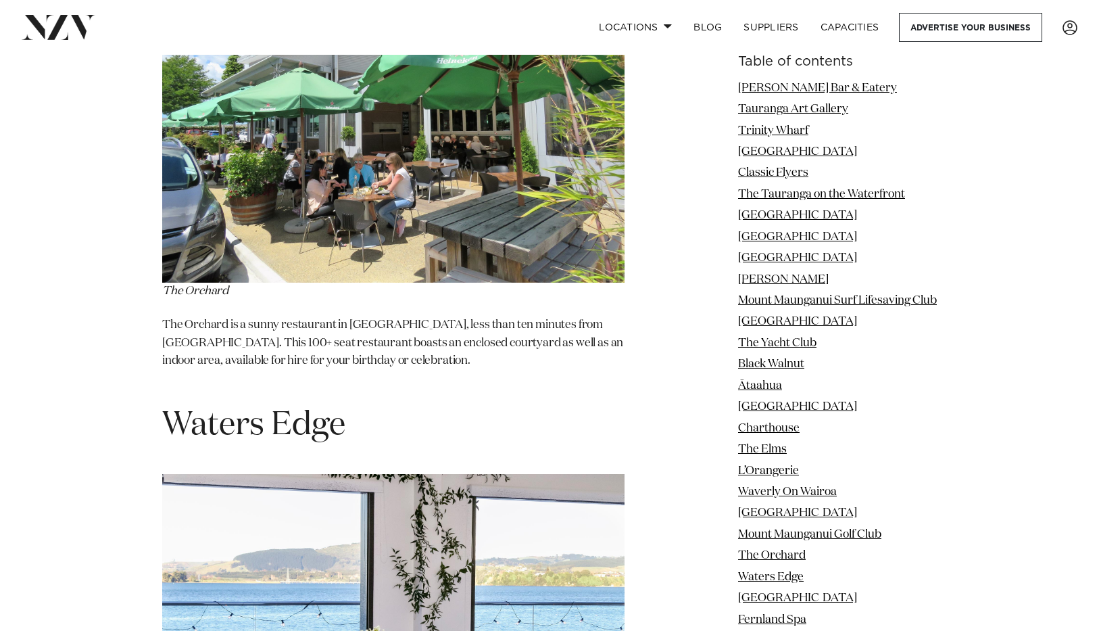
scroll to position [13463, 0]
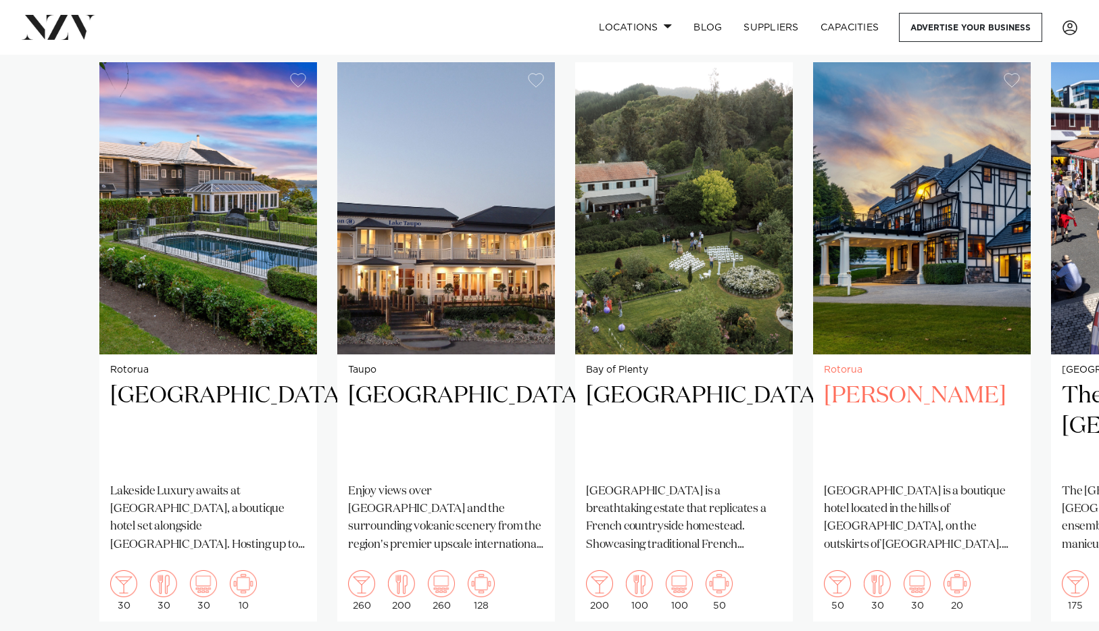
scroll to position [1063, 0]
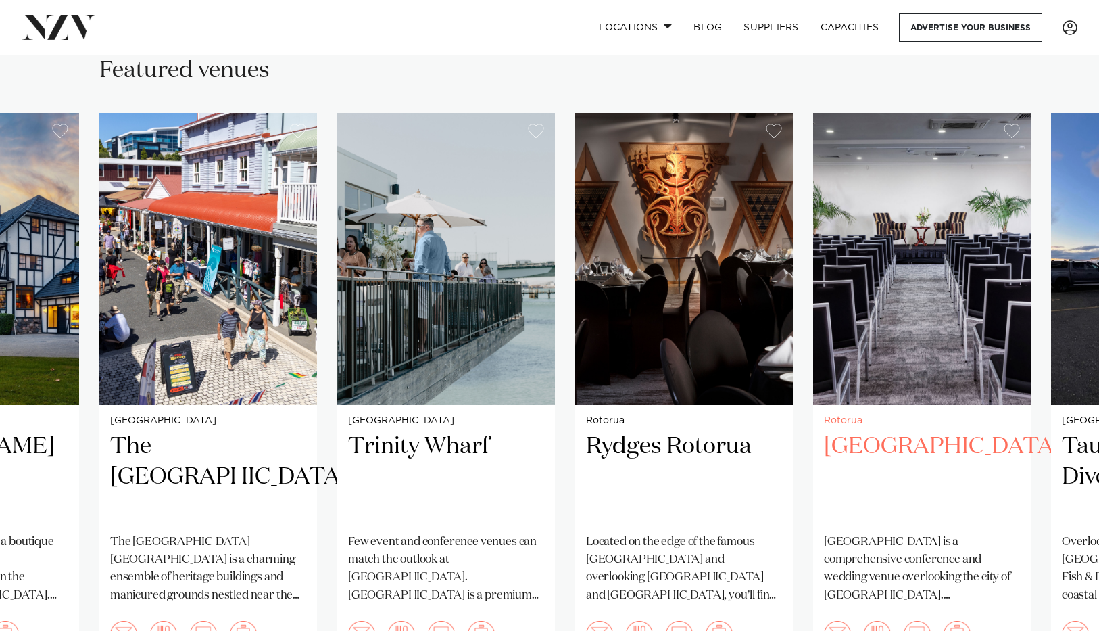
scroll to position [996, 0]
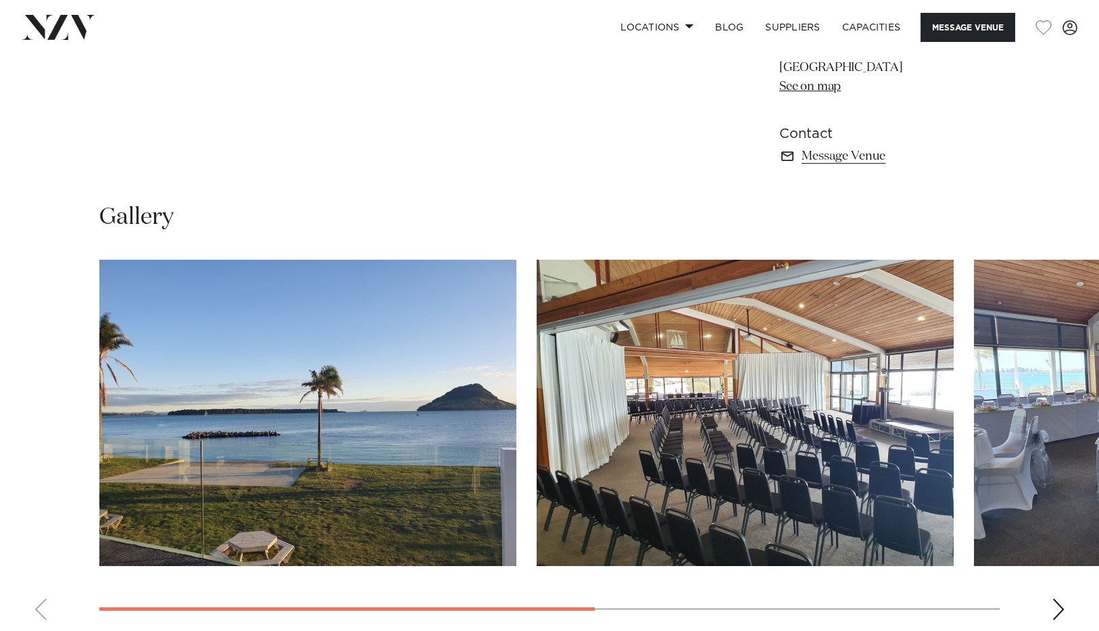
scroll to position [901, 0]
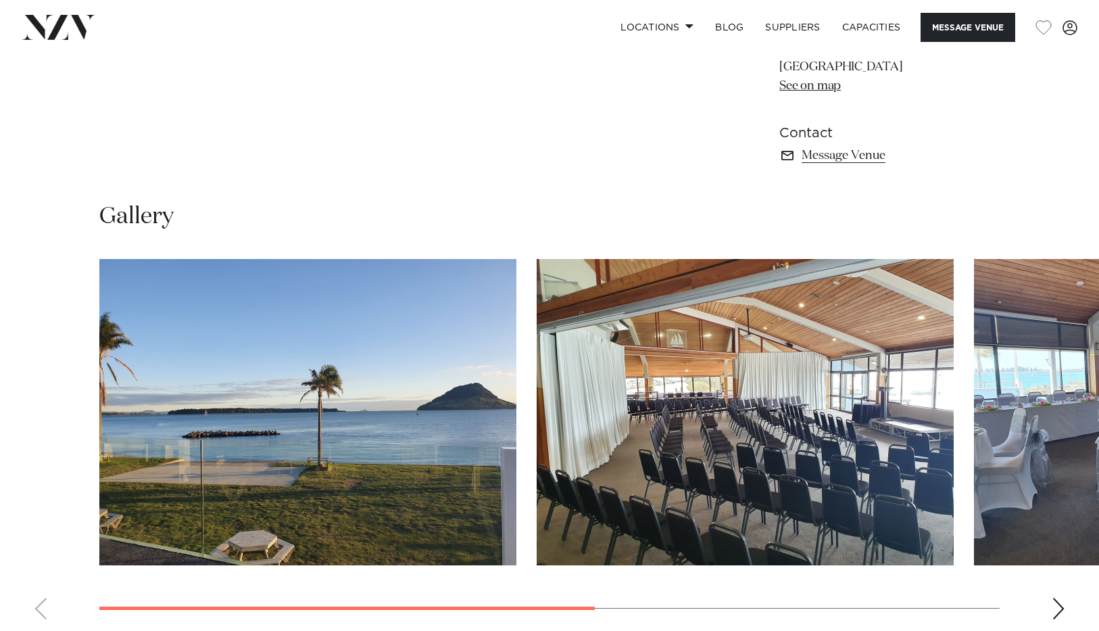
click at [1063, 598] on div "Next slide" at bounding box center [1059, 609] width 14 height 22
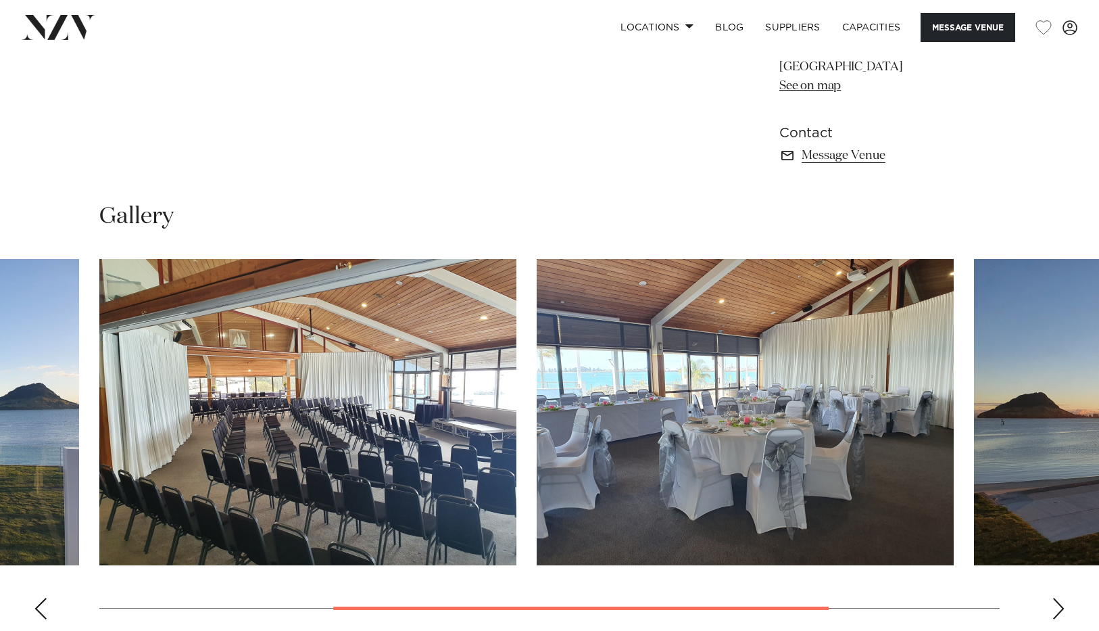
click at [1063, 598] on div "Next slide" at bounding box center [1059, 609] width 14 height 22
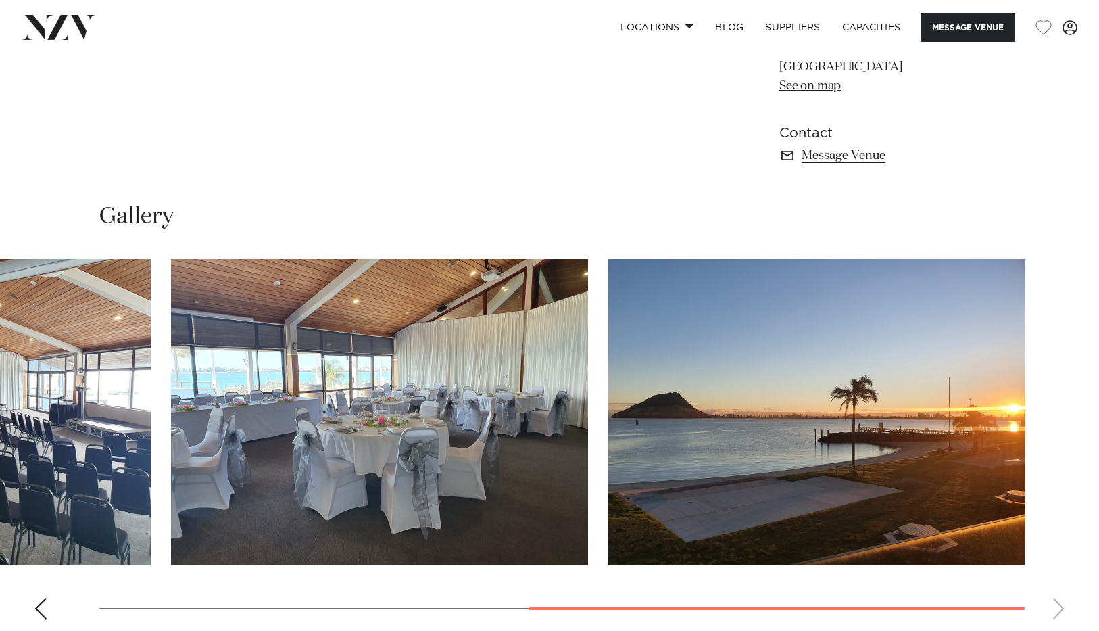
click at [1063, 505] on swiper-container at bounding box center [549, 444] width 1099 height 371
click at [41, 598] on div "Previous slide" at bounding box center [41, 609] width 14 height 22
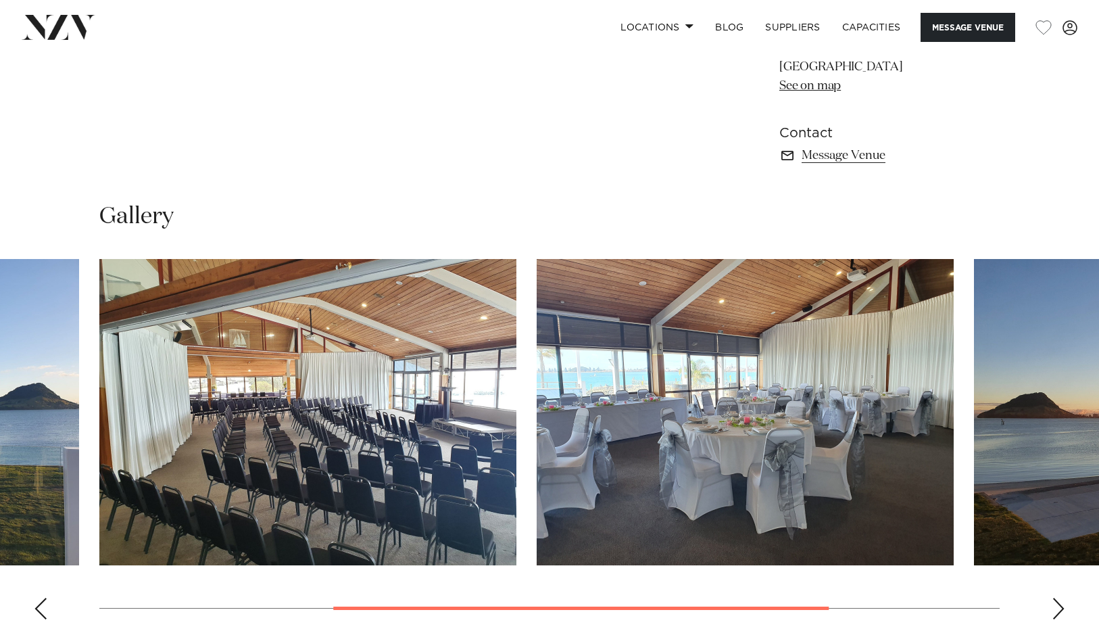
click at [41, 598] on div "Previous slide" at bounding box center [41, 609] width 14 height 22
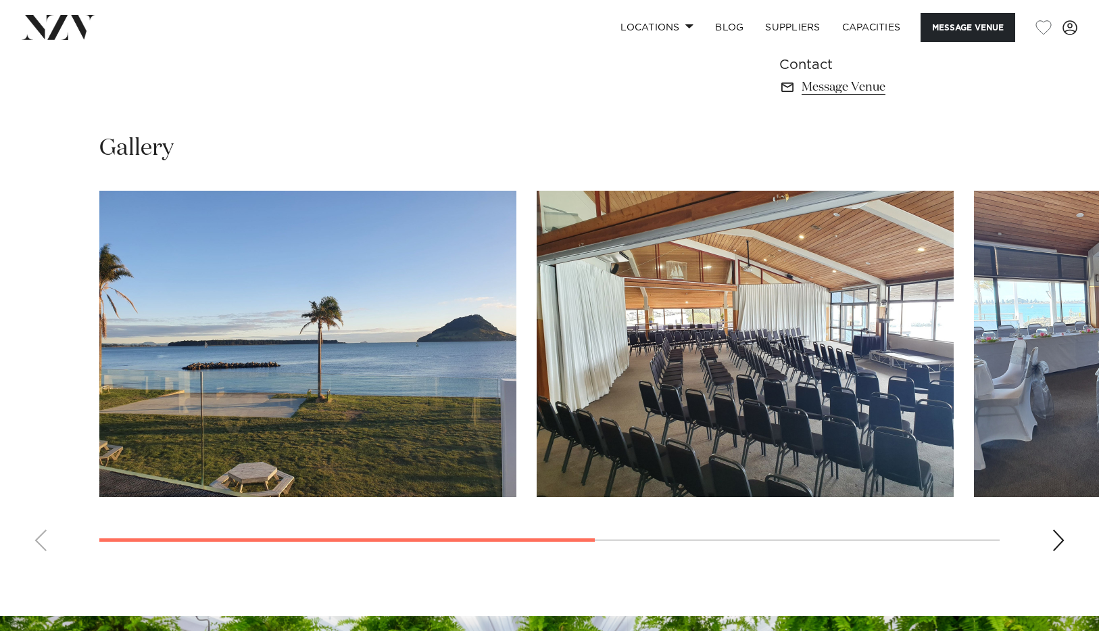
scroll to position [0, 0]
